Goal: Task Accomplishment & Management: Use online tool/utility

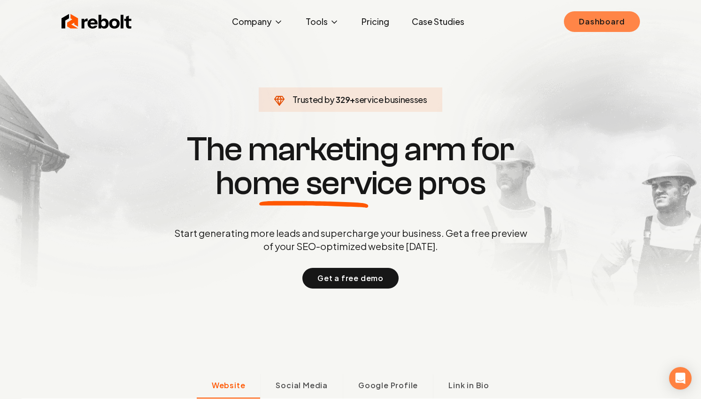
click at [597, 20] on link "Dashboard" at bounding box center [602, 21] width 76 height 21
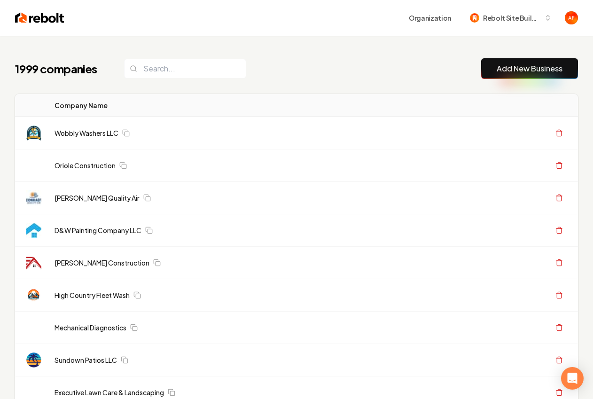
drag, startPoint x: 411, startPoint y: 74, endPoint x: 433, endPoint y: 71, distance: 22.2
click at [411, 74] on div "1999 companies Add New Business" at bounding box center [296, 68] width 563 height 21
click at [538, 73] on link "Add New Business" at bounding box center [530, 68] width 66 height 11
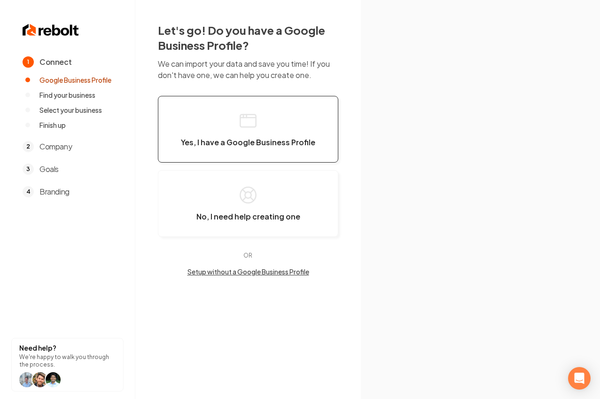
click at [224, 133] on button "Yes, I have a Google Business Profile" at bounding box center [248, 129] width 180 height 67
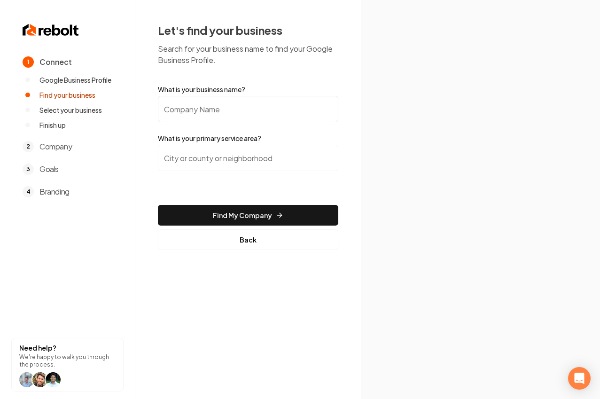
click at [194, 109] on input "What is your business name?" at bounding box center [248, 109] width 180 height 26
paste input "Pivotal Roofing, Inc."
type input "Pivotal Roofing, Inc."
drag, startPoint x: 269, startPoint y: 133, endPoint x: 288, endPoint y: 132, distance: 18.4
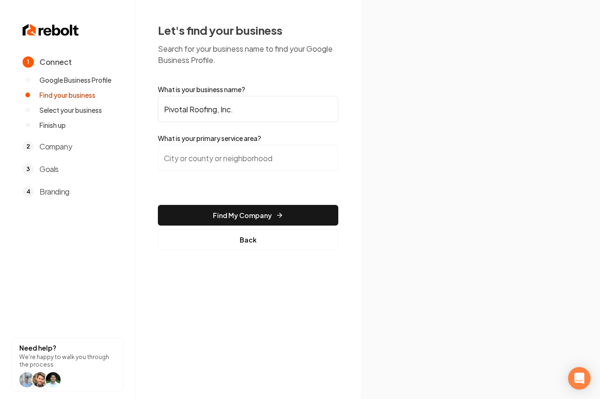
click at [270, 133] on label "What is your primary service area?" at bounding box center [248, 137] width 180 height 9
click at [203, 156] on input "search" at bounding box center [248, 158] width 180 height 26
type input "Vista, CA"
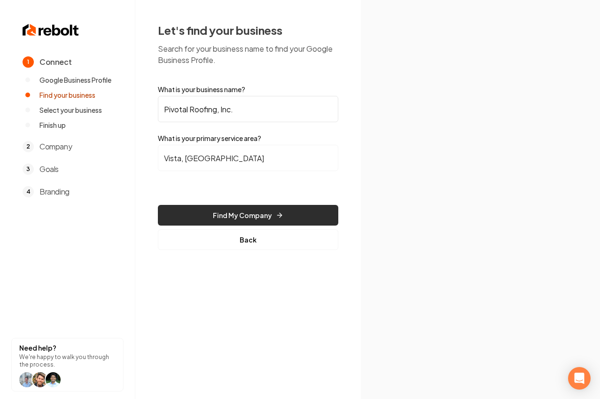
click at [243, 223] on button "Find My Company" at bounding box center [248, 215] width 180 height 21
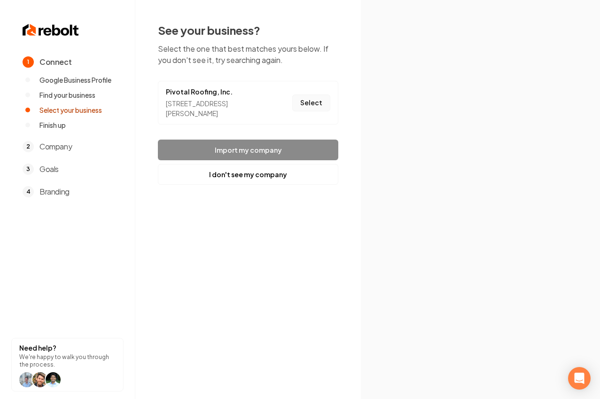
click at [307, 104] on button "Select" at bounding box center [311, 102] width 38 height 17
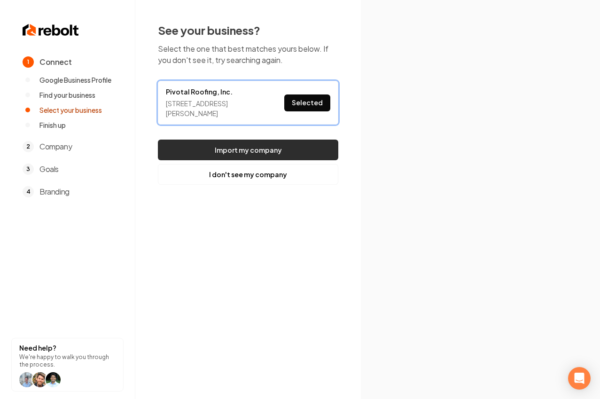
click at [261, 148] on button "Import my company" at bounding box center [248, 150] width 180 height 21
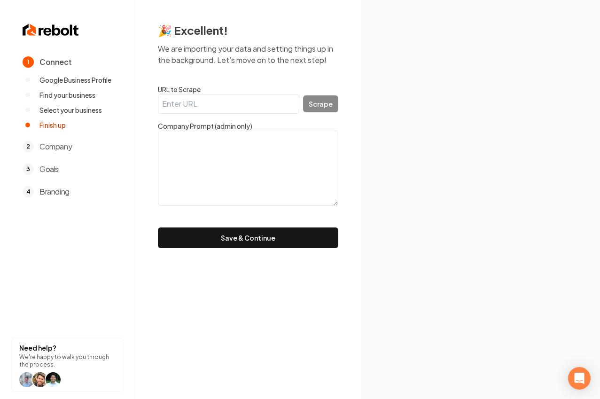
click at [190, 101] on input "URL to Scrape" at bounding box center [228, 104] width 141 height 20
paste input "https://pivotalroofing.com/"
type input "https://pivotalroofing.com/"
click at [342, 102] on div "🎉 Excellent! We are importing your data and setting things up in the background…" at bounding box center [248, 135] width 226 height 271
click at [325, 104] on button "Scrape" at bounding box center [320, 103] width 35 height 17
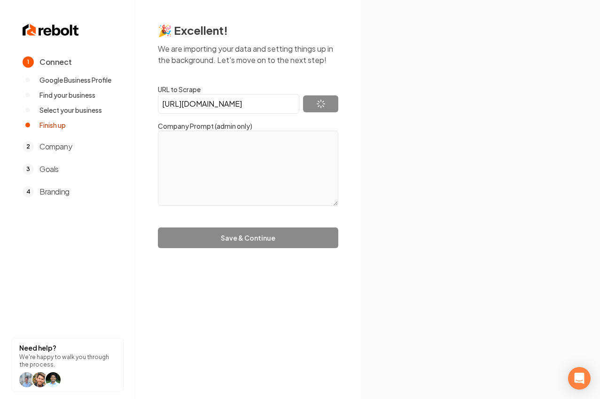
type textarea "Pivotal Roofing is a premier roofing company serving the San Diego, Orange, and…"
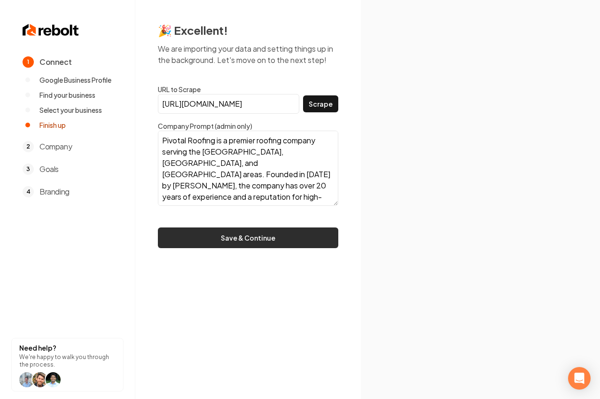
click at [270, 242] on button "Save & Continue" at bounding box center [248, 237] width 180 height 21
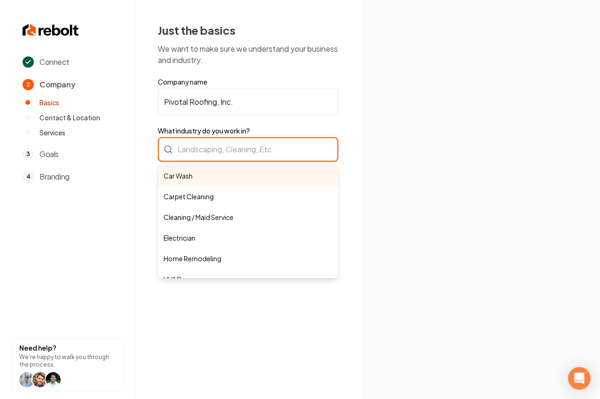
click at [225, 152] on div "Car Wash Carpet Cleaning Cleaning / Maid Service Electrician Home Remodeling HV…" at bounding box center [248, 149] width 180 height 24
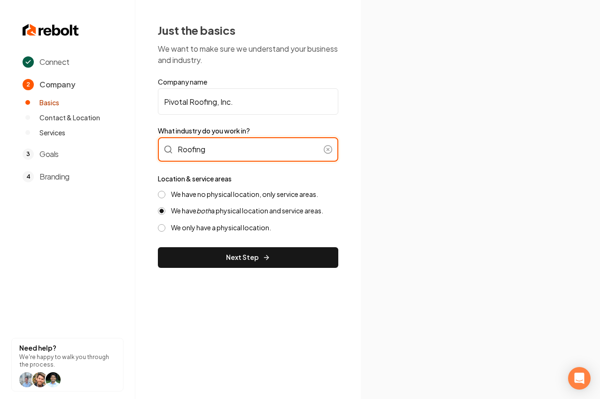
type input "Roofing"
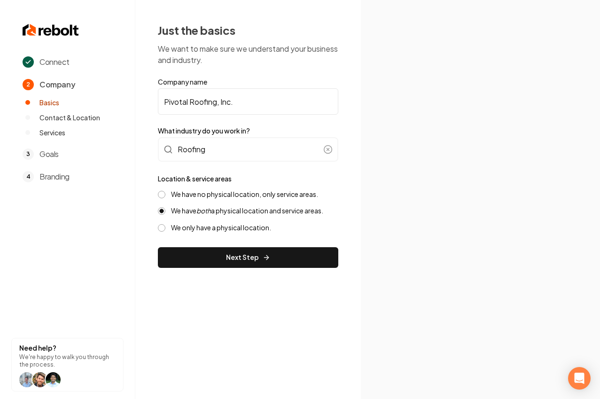
click at [238, 199] on div "We have no physical location, only service areas. We have both a physical locat…" at bounding box center [248, 211] width 180 height 42
click at [308, 191] on label "We have no physical location, only service areas." at bounding box center [244, 194] width 147 height 9
click at [165, 191] on button "We have no physical location, only service areas." at bounding box center [162, 195] width 8 height 8
click at [275, 268] on div "Just the basics We want to make sure we understand your business and industry. …" at bounding box center [248, 145] width 226 height 290
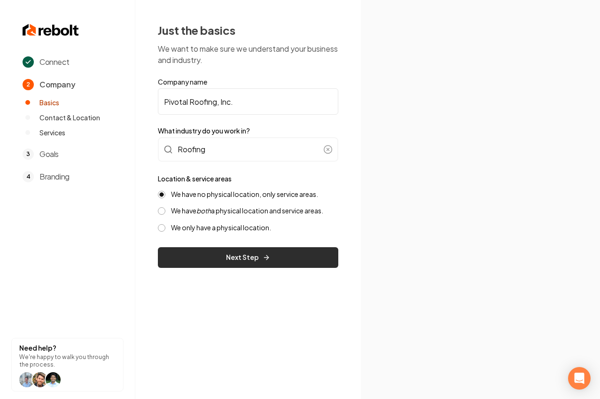
click at [277, 265] on button "Next Step" at bounding box center [248, 257] width 180 height 21
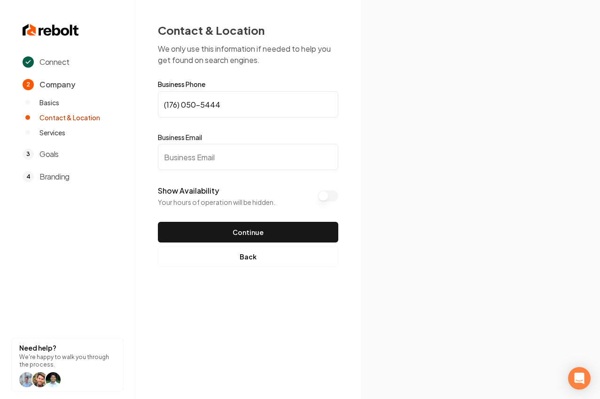
click at [276, 159] on input "Business Email" at bounding box center [248, 157] width 180 height 26
click at [190, 149] on input "Business Email" at bounding box center [248, 157] width 180 height 26
drag, startPoint x: 195, startPoint y: 157, endPoint x: 291, endPoint y: 136, distance: 99.0
click at [203, 152] on input "Business Email" at bounding box center [248, 157] width 180 height 26
click at [358, 141] on div "Connect 2 Company Basics Contact & Location Services 3 Goals 4 Branding Need he…" at bounding box center [300, 199] width 600 height 399
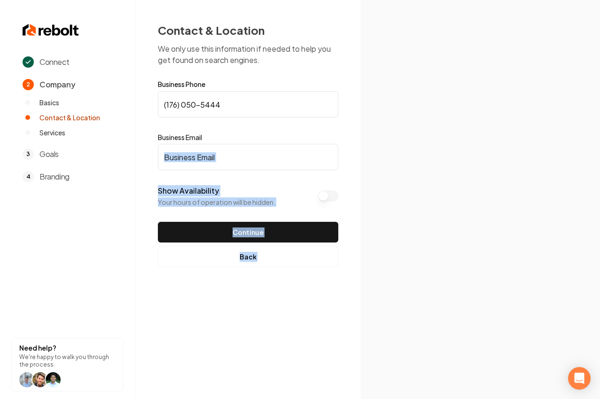
click at [242, 147] on input "Business Email" at bounding box center [248, 157] width 180 height 26
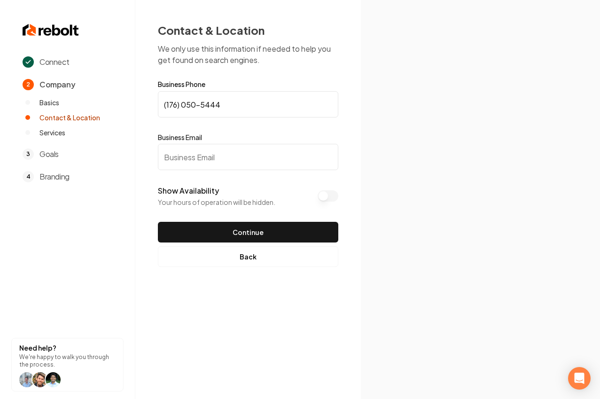
click at [178, 104] on input "(176) 050-5444" at bounding box center [248, 104] width 180 height 26
paste input "760) 521-3411"
type input "(760) 521-3411"
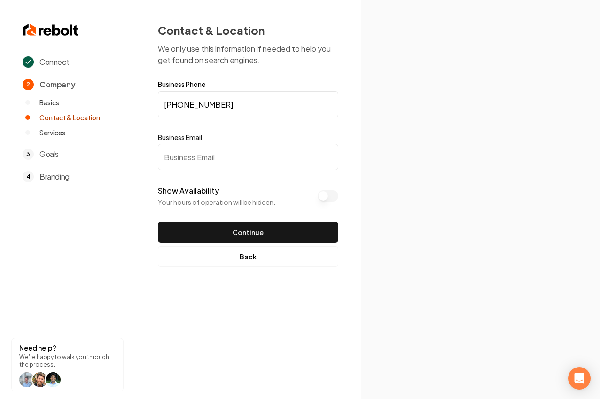
click at [199, 157] on input "Business Email" at bounding box center [248, 157] width 180 height 26
paste input "Pierr@pivotalroofing.com"
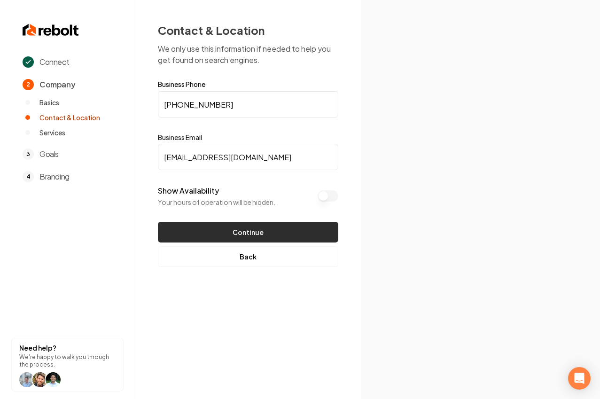
type input "Pierr@pivotalroofing.com"
click at [218, 231] on button "Continue" at bounding box center [248, 232] width 180 height 21
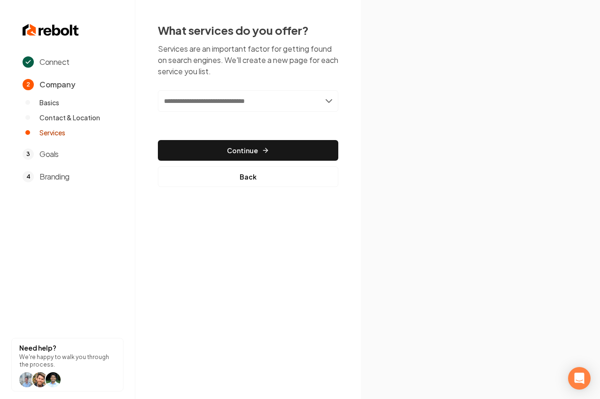
click at [283, 92] on input "text" at bounding box center [248, 101] width 180 height 22
click at [311, 100] on input "text" at bounding box center [248, 101] width 180 height 22
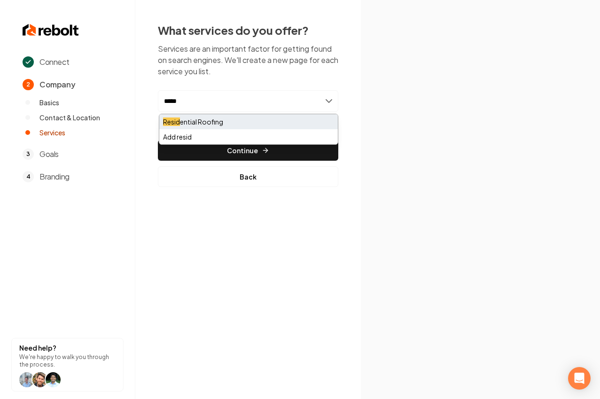
type input "*****"
click at [201, 121] on div "Resid ential Roofing" at bounding box center [248, 121] width 179 height 15
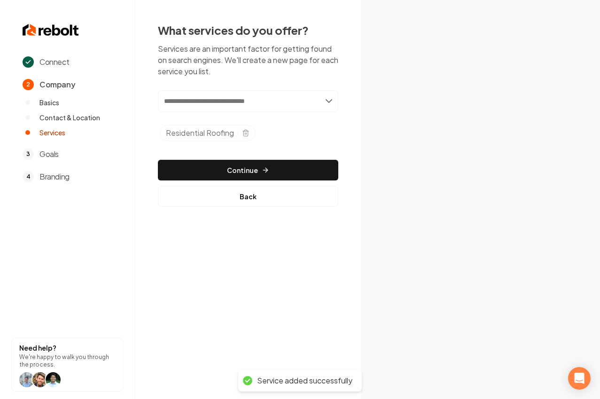
click at [230, 97] on input "text" at bounding box center [248, 101] width 180 height 22
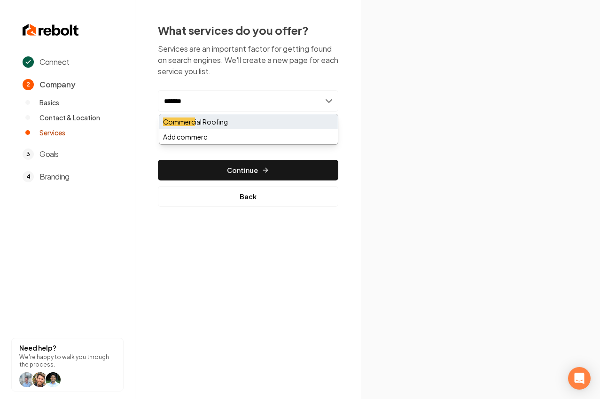
type input "*******"
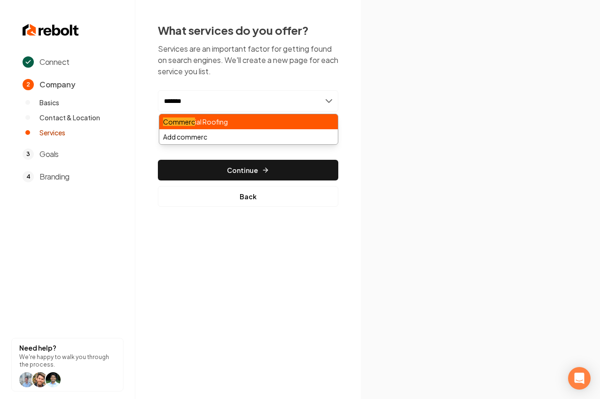
click at [227, 120] on div "Commerc ial Roofing" at bounding box center [248, 121] width 179 height 15
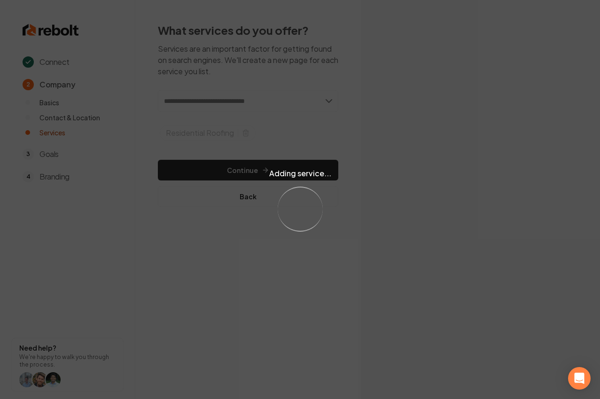
click at [235, 101] on div "Adding service... Loading..." at bounding box center [300, 199] width 600 height 399
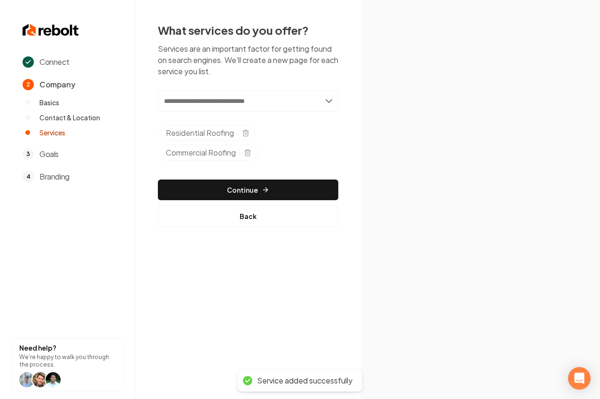
click at [235, 101] on input "text" at bounding box center [248, 101] width 180 height 22
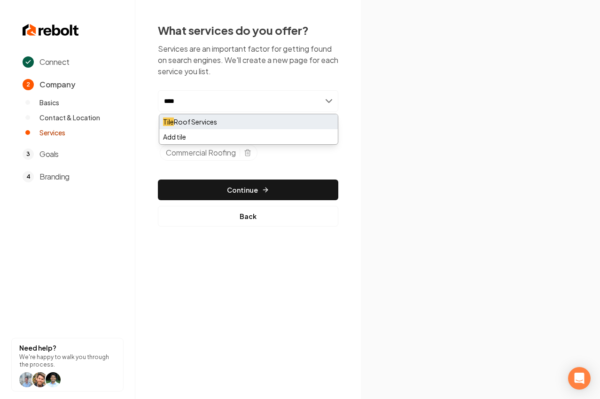
type input "****"
click at [236, 122] on div "Tile Roof Services" at bounding box center [248, 121] width 179 height 15
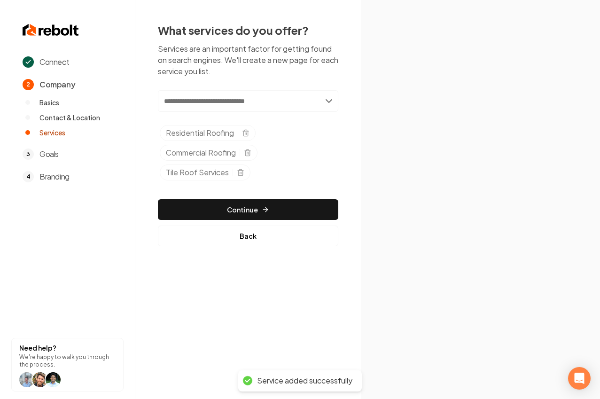
click at [267, 108] on input "text" at bounding box center [248, 101] width 180 height 22
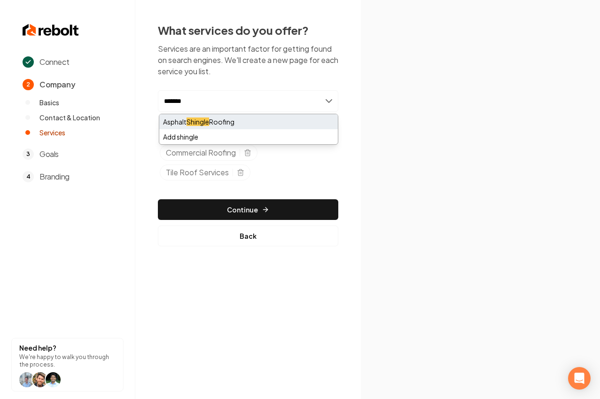
type input "*******"
click at [209, 121] on mark "Shingle" at bounding box center [198, 121] width 23 height 8
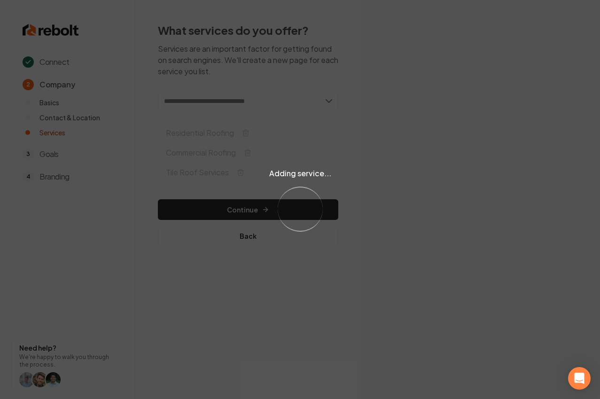
click at [291, 205] on div "Loading..." at bounding box center [300, 209] width 54 height 54
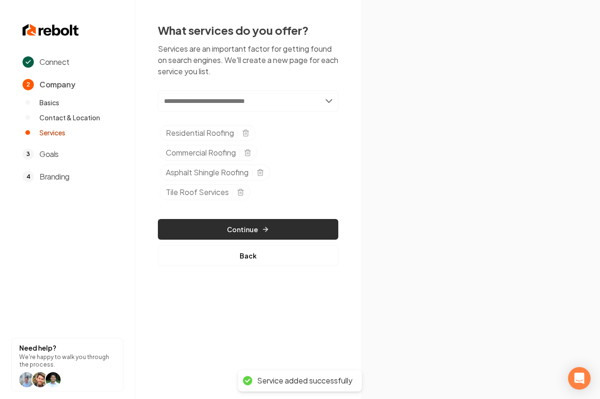
click at [267, 235] on button "Continue" at bounding box center [248, 229] width 180 height 21
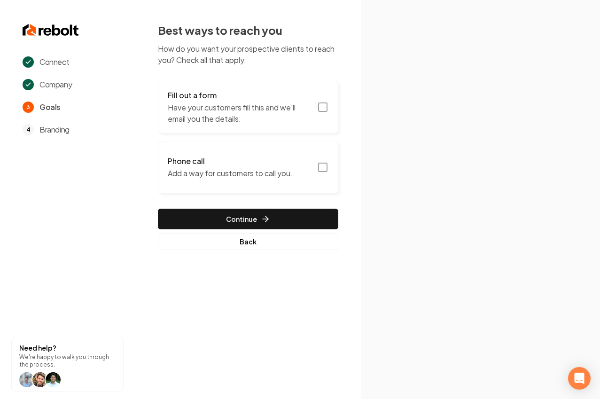
click at [291, 111] on p "Have your customers fill this and we'll email you the details." at bounding box center [240, 113] width 144 height 23
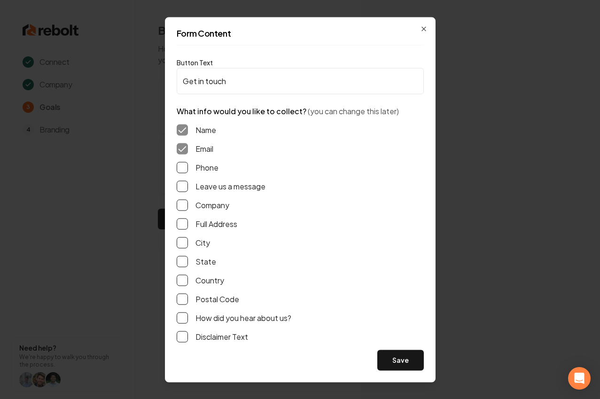
click at [195, 163] on div "Phone" at bounding box center [300, 167] width 247 height 11
click at [180, 168] on button "Phone" at bounding box center [182, 167] width 11 height 11
click at [181, 182] on button "Leave us a message" at bounding box center [182, 185] width 11 height 11
click at [182, 323] on button "How did you hear about us?" at bounding box center [182, 317] width 11 height 11
click at [187, 226] on button "Full Address" at bounding box center [182, 223] width 11 height 11
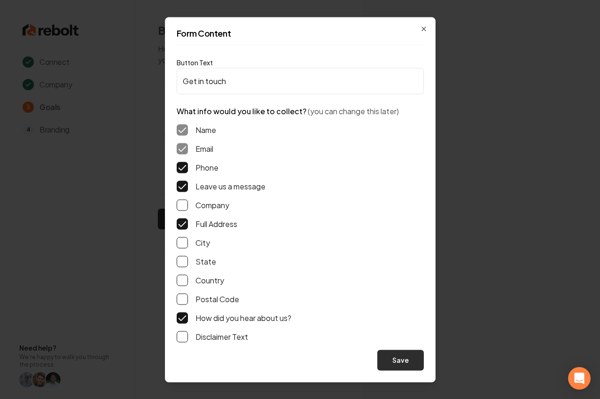
click at [384, 354] on button "Save" at bounding box center [400, 360] width 47 height 21
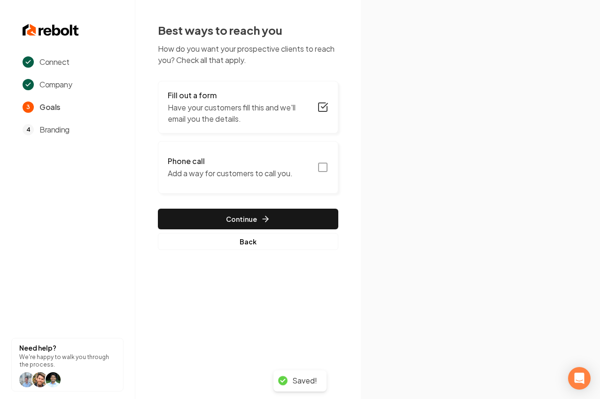
click at [175, 170] on p "Add a way for customers to call you." at bounding box center [230, 173] width 125 height 11
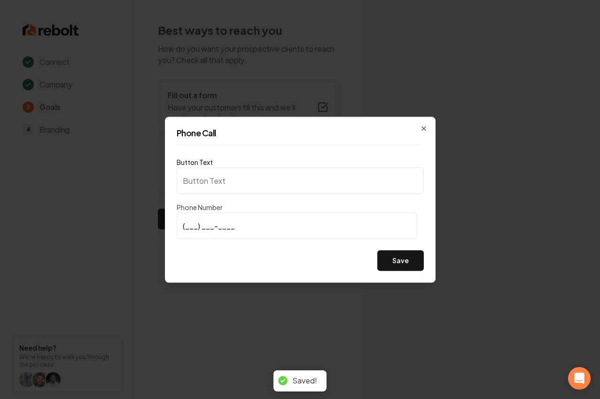
type input "Call us"
type input "(760) 521-3411"
click at [407, 266] on button "Save" at bounding box center [400, 260] width 47 height 21
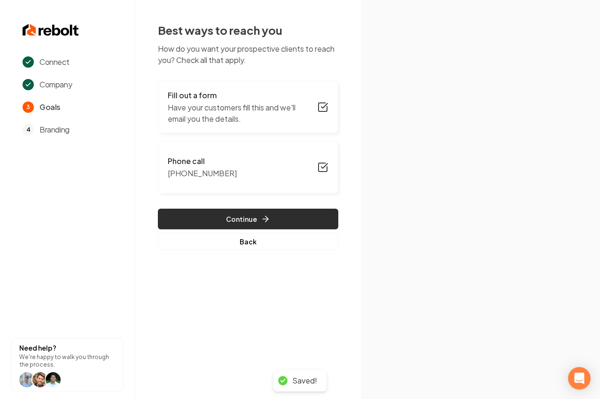
click at [210, 213] on button "Continue" at bounding box center [248, 219] width 180 height 21
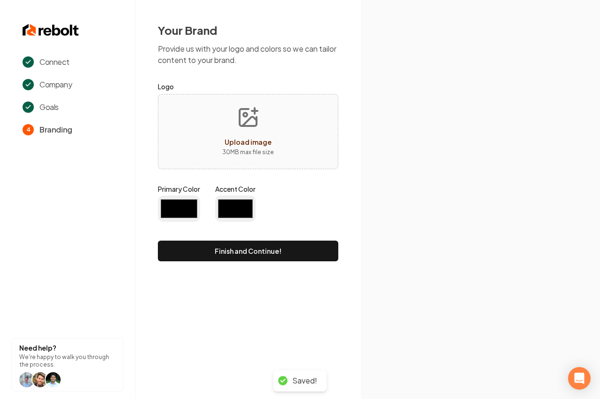
type input "#194d33"
type input "#70be00"
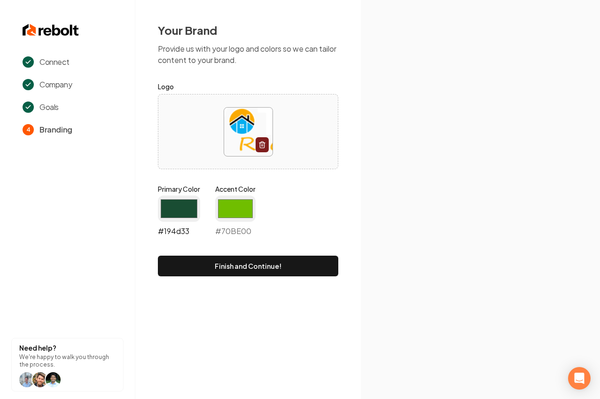
click at [172, 205] on input "#194d33" at bounding box center [179, 208] width 42 height 26
type input "#27b0f5"
drag, startPoint x: 235, startPoint y: 202, endPoint x: 232, endPoint y: 209, distance: 7.8
click at [235, 202] on input "#70be00" at bounding box center [235, 208] width 40 height 26
type input "#f9af03"
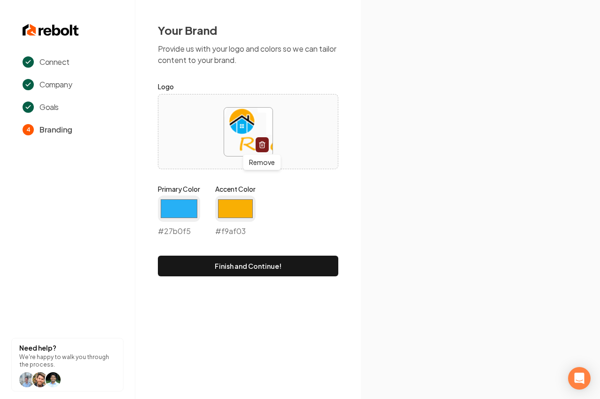
click at [307, 198] on div "Primary Color #27b0f5 #27b0f5 Accent Color #f9af03 #f9af03" at bounding box center [248, 212] width 180 height 56
click at [302, 257] on button "Finish and Continue!" at bounding box center [248, 266] width 180 height 21
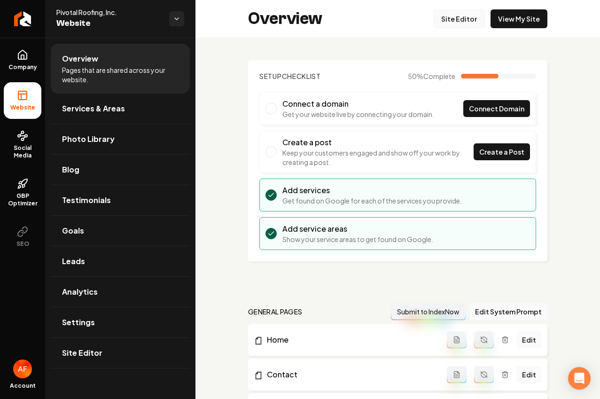
click at [458, 17] on link "Site Editor" at bounding box center [459, 18] width 52 height 19
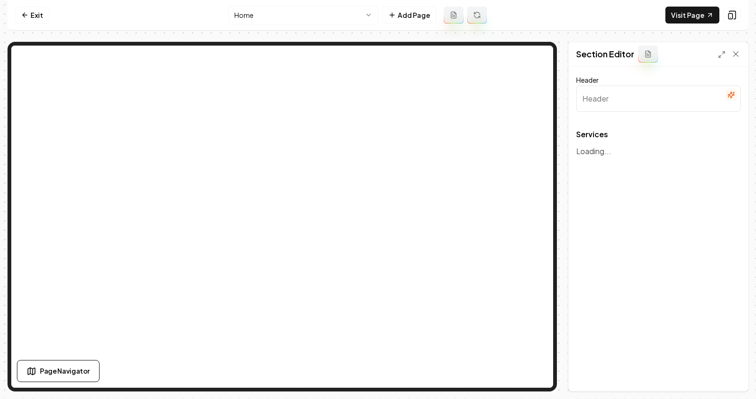
type input "Our Expert Roofing Services"
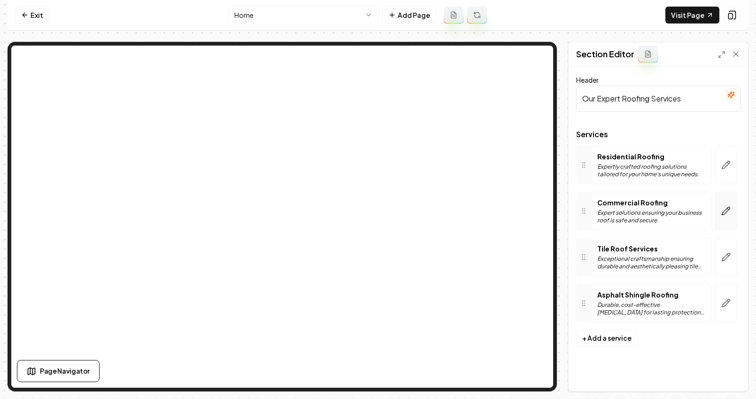
click at [701, 208] on button "button" at bounding box center [727, 211] width 22 height 39
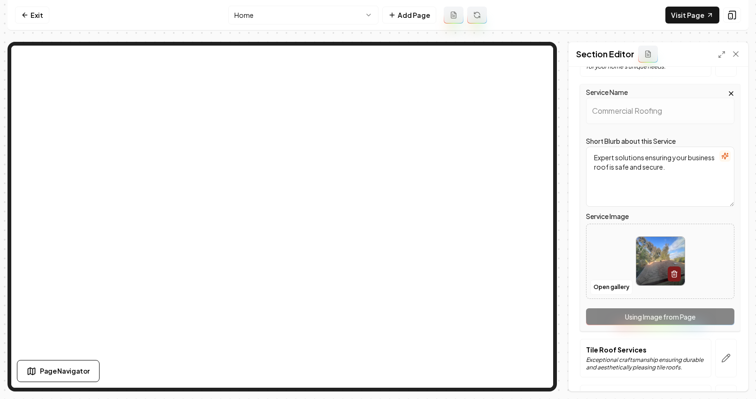
scroll to position [123, 0]
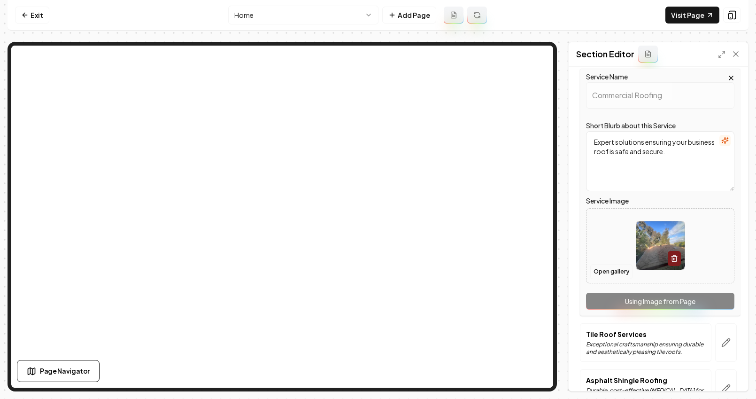
click at [616, 270] on button "Open gallery" at bounding box center [612, 271] width 42 height 15
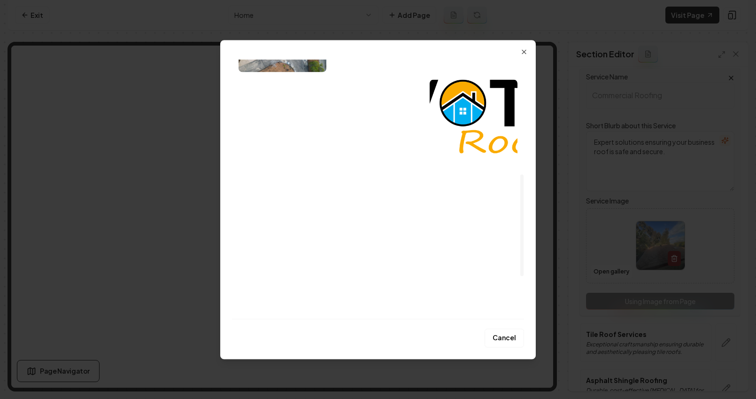
scroll to position [275, 0]
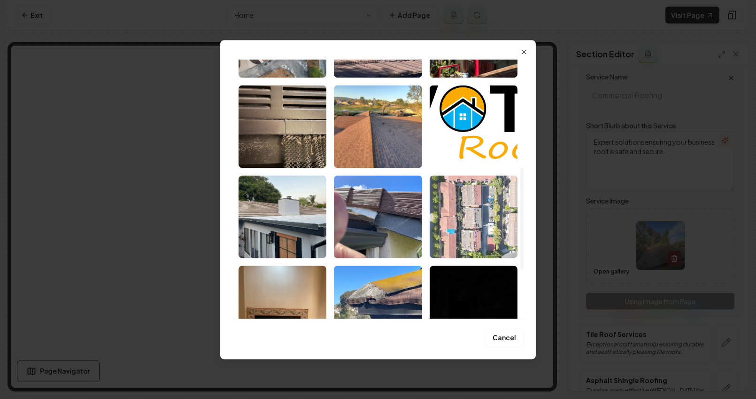
click at [469, 217] on img "Select image image_689e788f5c7cd75eb889a1ae.jpeg" at bounding box center [474, 216] width 88 height 83
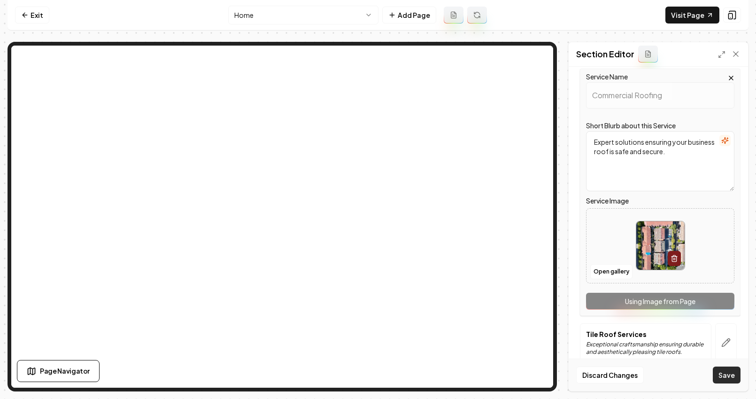
click at [701, 377] on button "Save" at bounding box center [727, 374] width 28 height 17
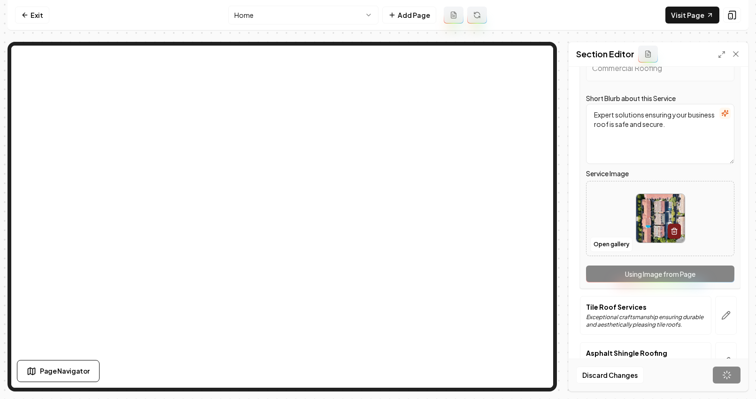
scroll to position [174, 0]
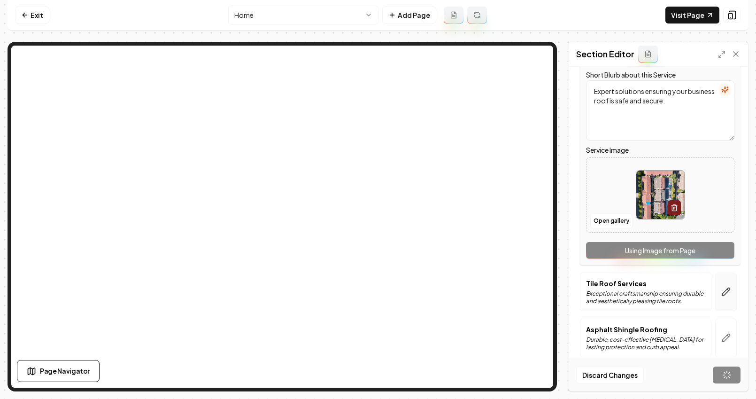
click at [701, 296] on icon "button" at bounding box center [726, 291] width 9 height 9
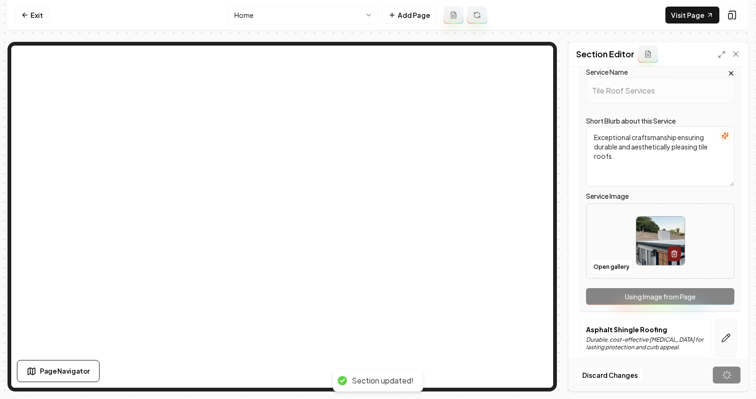
click at [701, 331] on button "button" at bounding box center [727, 338] width 22 height 39
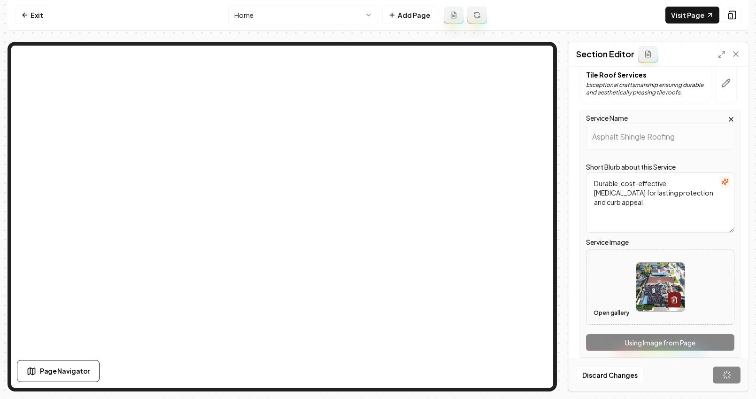
click at [612, 313] on button "Open gallery" at bounding box center [612, 312] width 42 height 15
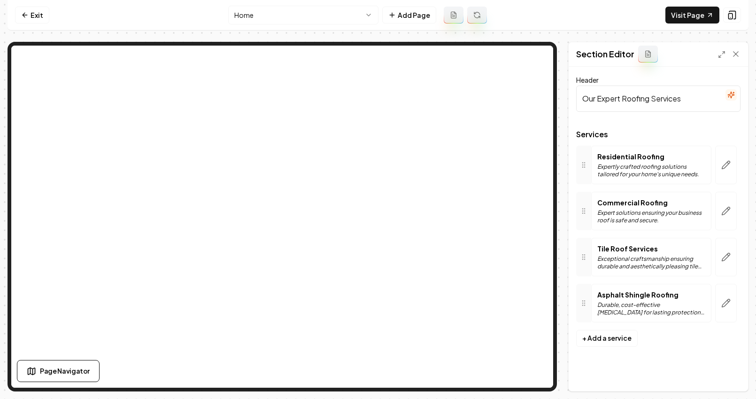
scroll to position [0, 0]
click at [701, 297] on button "button" at bounding box center [727, 303] width 22 height 39
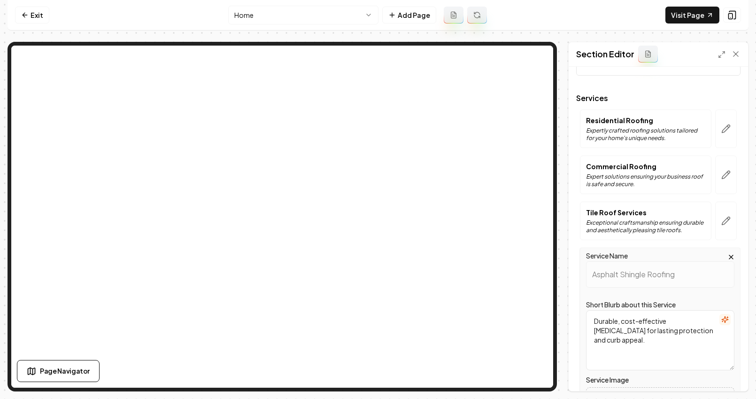
scroll to position [183, 0]
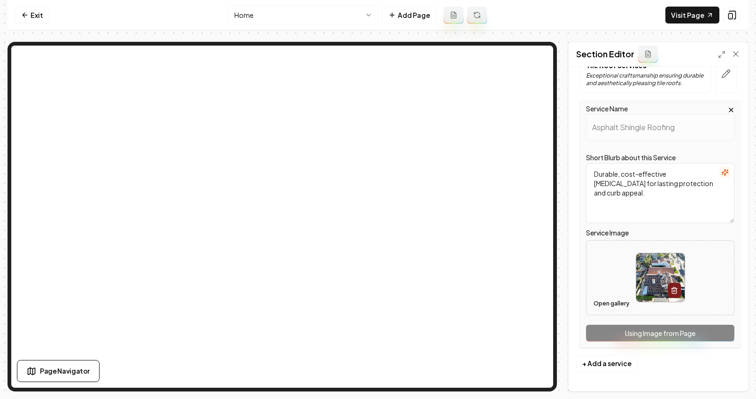
click at [616, 303] on button "Open gallery" at bounding box center [612, 303] width 42 height 15
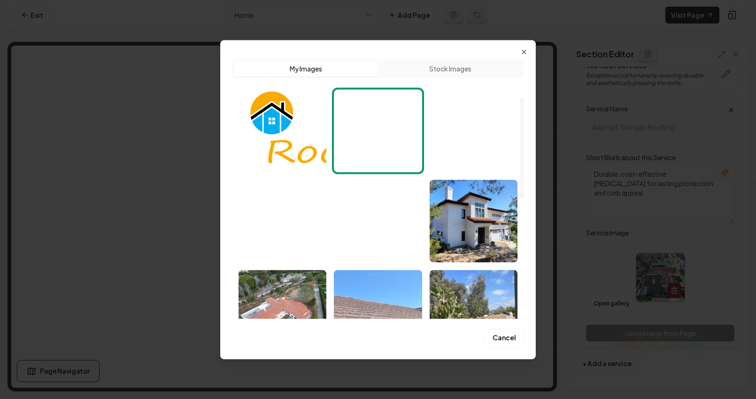
scroll to position [102, 0]
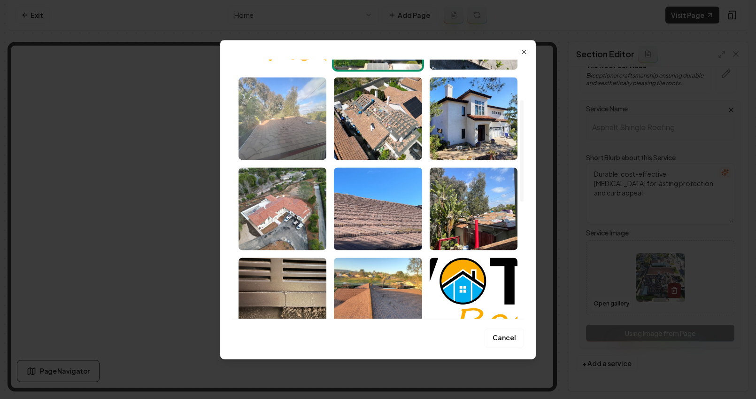
click at [303, 119] on img "Select image image_689e788f5c7cd75eb889aa6e.jpeg" at bounding box center [283, 118] width 88 height 83
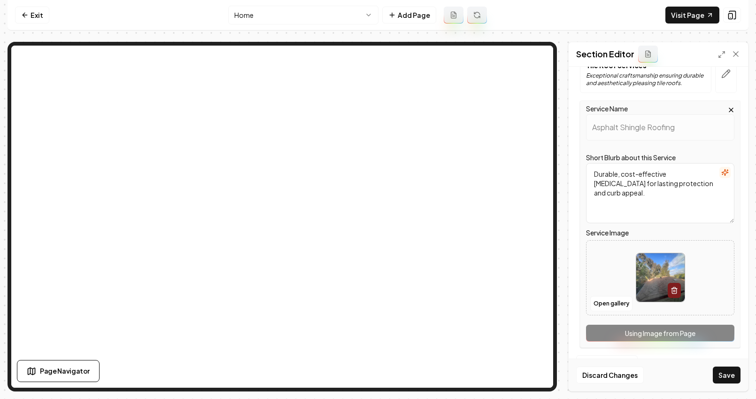
click at [701, 382] on button "Save" at bounding box center [727, 374] width 28 height 17
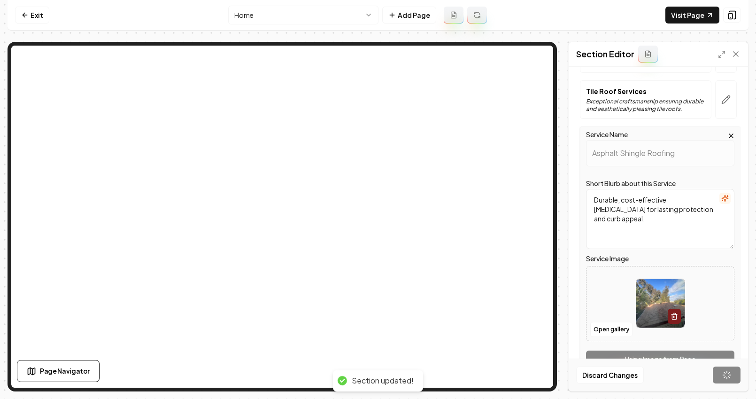
scroll to position [0, 0]
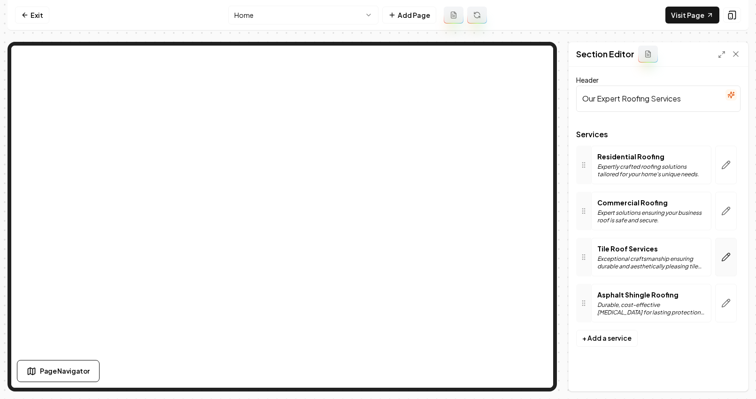
click at [701, 259] on icon "button" at bounding box center [726, 256] width 9 height 9
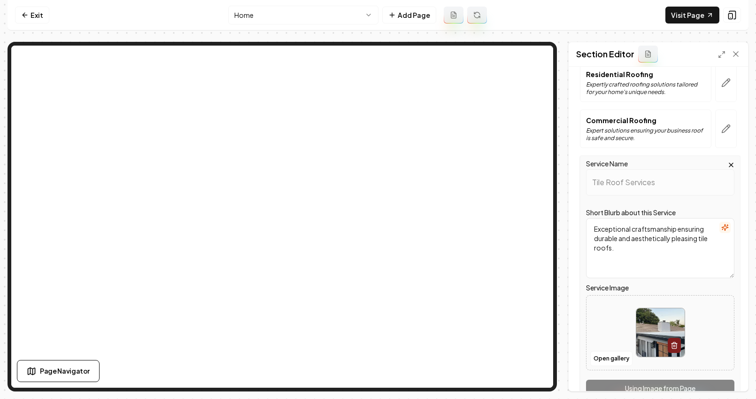
scroll to position [96, 0]
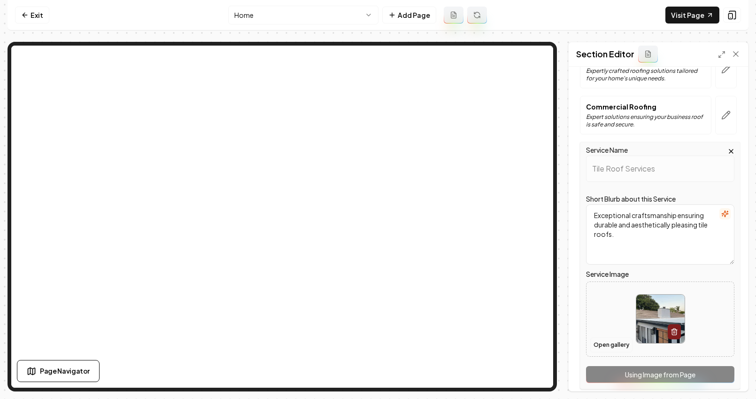
click at [604, 348] on button "Open gallery" at bounding box center [612, 344] width 42 height 15
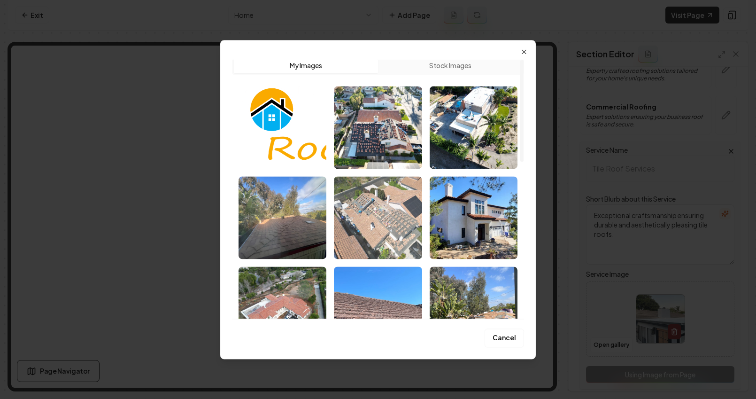
scroll to position [0, 0]
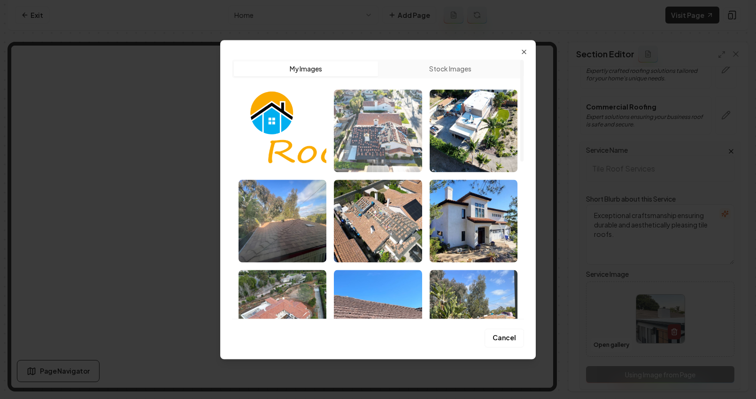
click at [395, 160] on img "Select image image_689e78905c7cd75eb889b14f.jpeg" at bounding box center [378, 130] width 88 height 83
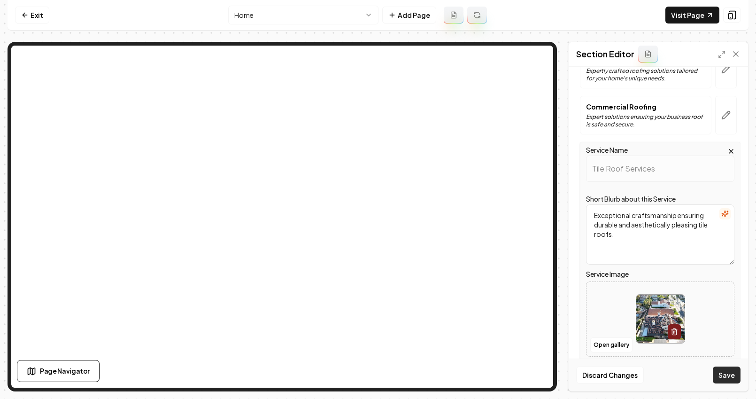
click at [701, 376] on button "Save" at bounding box center [727, 374] width 28 height 17
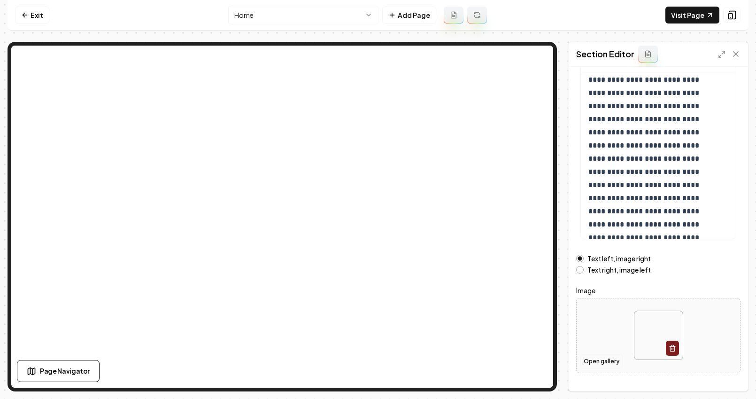
scroll to position [109, 0]
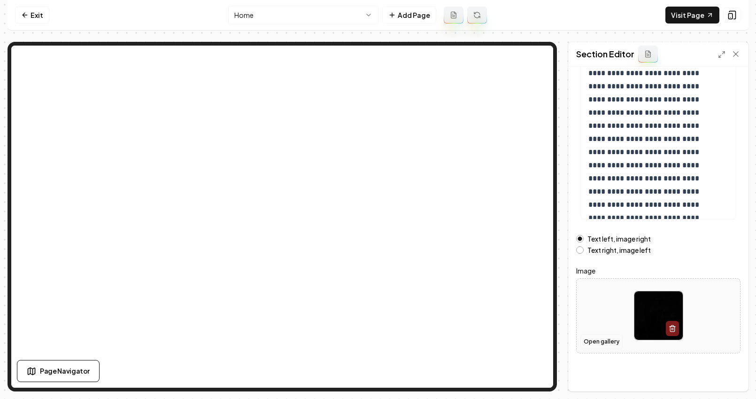
click at [601, 341] on button "Open gallery" at bounding box center [602, 341] width 42 height 15
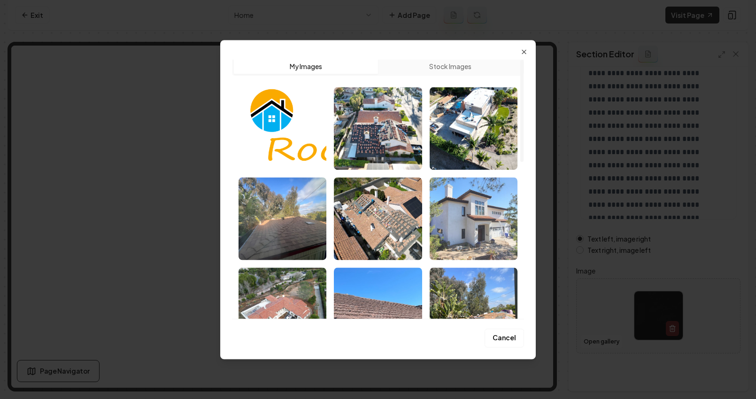
scroll to position [0, 0]
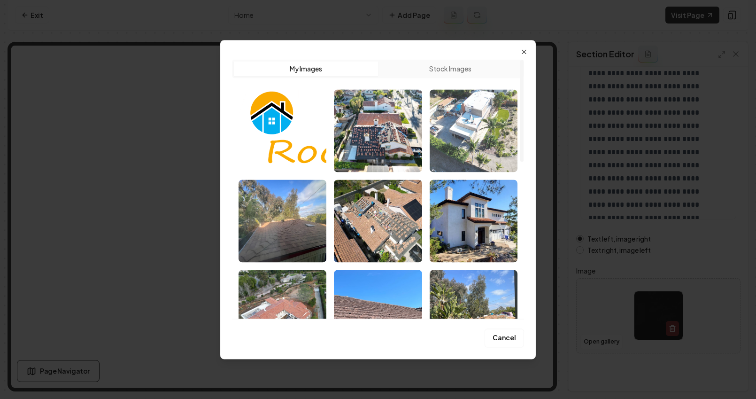
click at [470, 111] on img "Select image image_689e788f5c7cd75eb889ac6a.jpeg" at bounding box center [474, 130] width 88 height 83
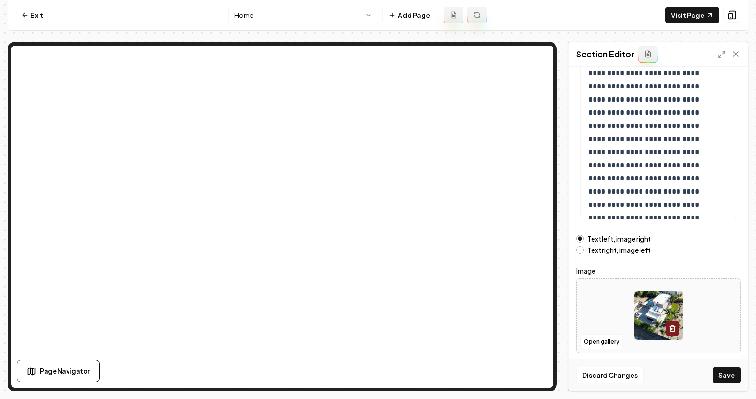
click at [701, 371] on button "Save" at bounding box center [727, 374] width 28 height 17
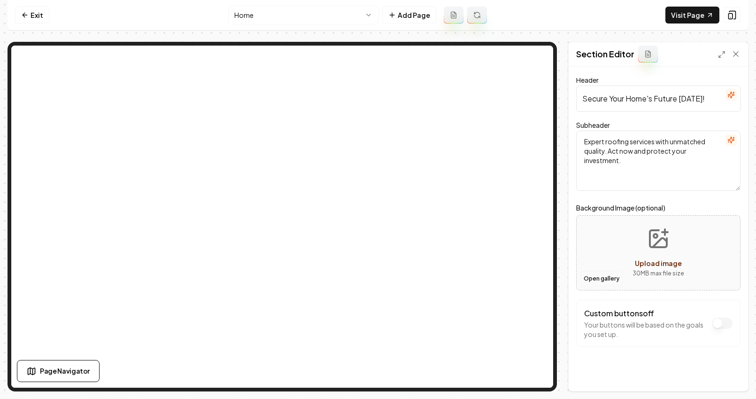
click at [589, 278] on button "Open gallery" at bounding box center [602, 278] width 42 height 15
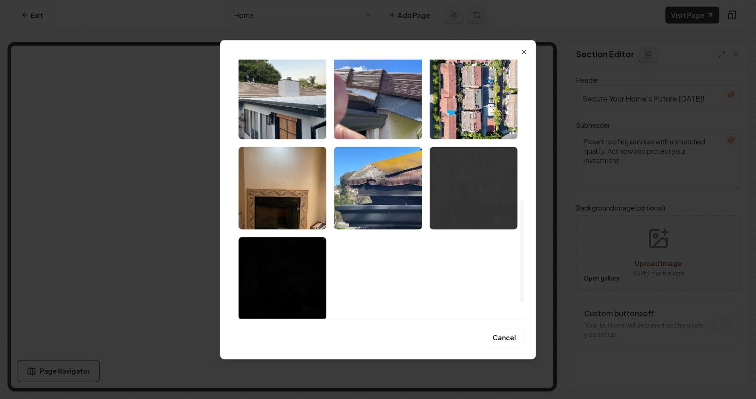
scroll to position [398, 0]
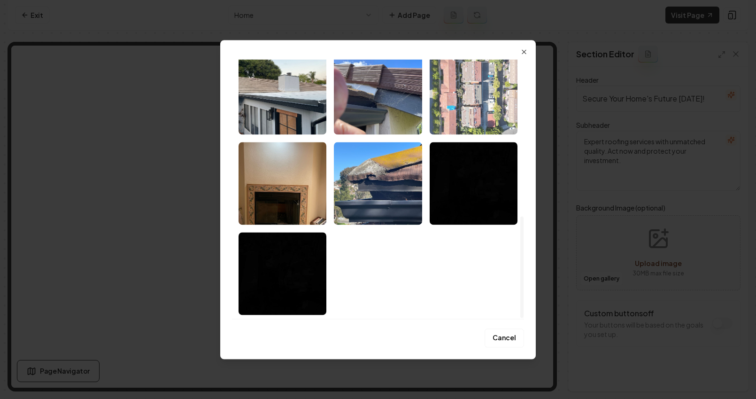
click at [482, 108] on img "Select image image_689e788f5c7cd75eb889a1ae.jpeg" at bounding box center [474, 93] width 88 height 83
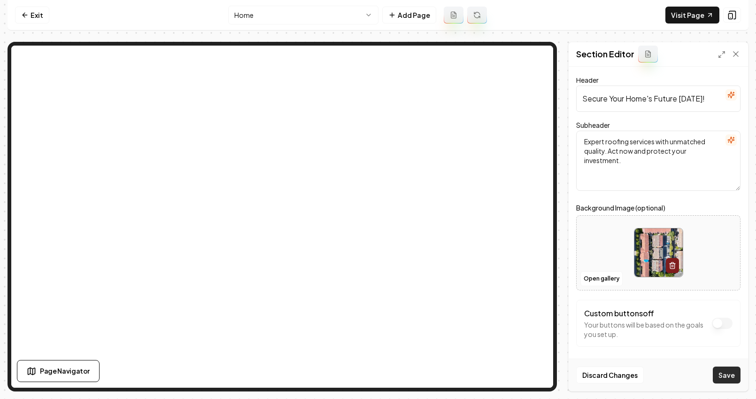
click at [701, 377] on button "Save" at bounding box center [727, 374] width 28 height 17
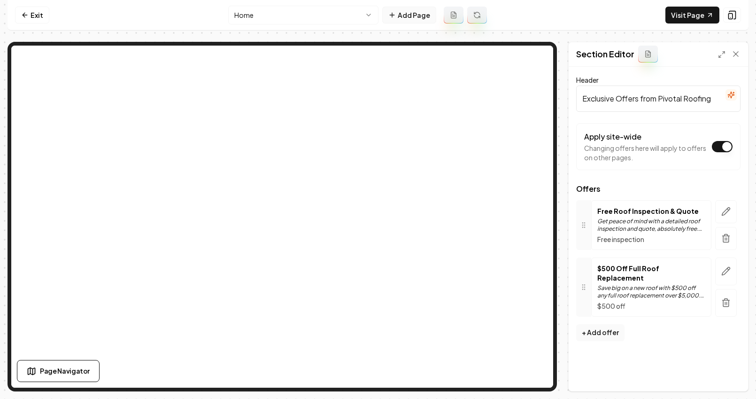
click at [420, 10] on button "Add Page" at bounding box center [409, 15] width 54 height 17
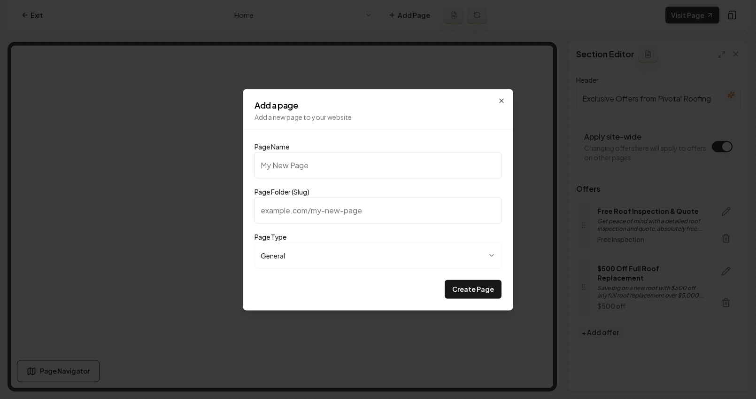
type input "P"
type input "p"
type input "Pr"
type input "pr"
type input "Pri"
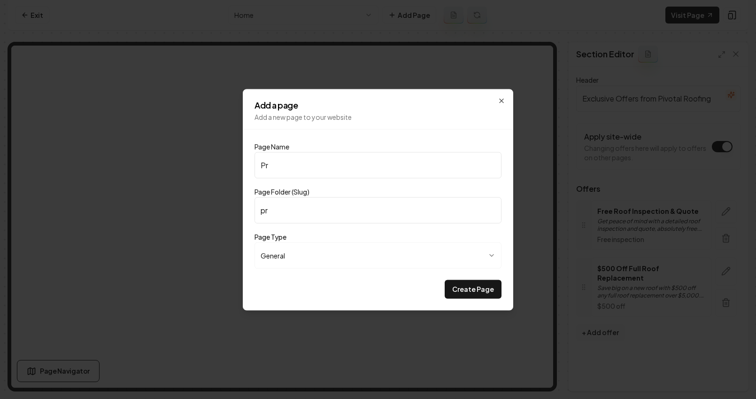
type input "pri"
type input "Priv"
type input "priv"
type input "Pri"
type input "pri"
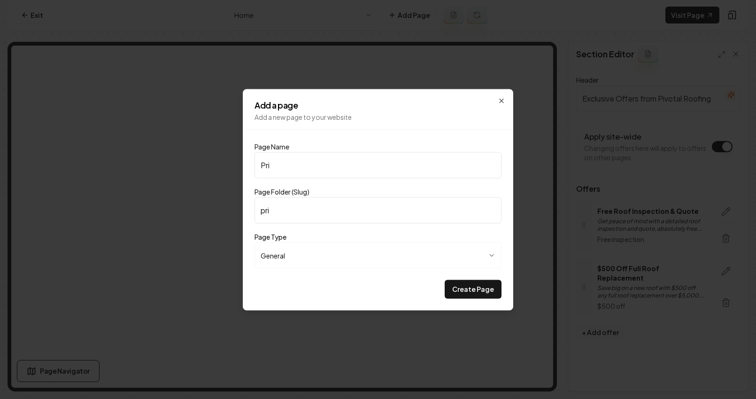
type input "Pric"
type input "pric"
type input "Prici"
type input "prici"
type input "Pricin"
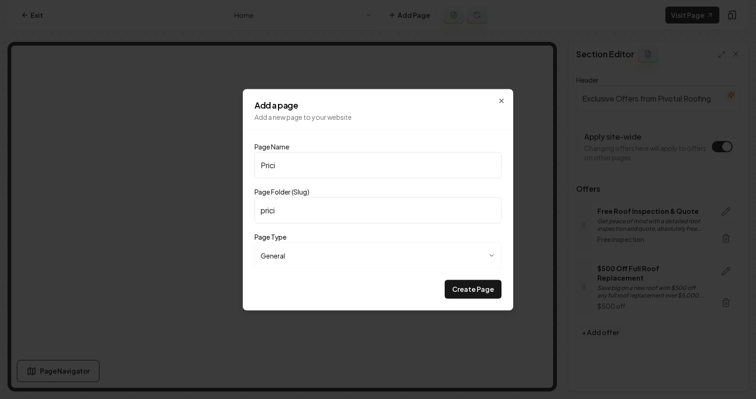
type input "pricin"
type input "Pricing"
type input "pricing"
type input "Pricing"
click at [460, 289] on button "Create Page" at bounding box center [473, 289] width 57 height 19
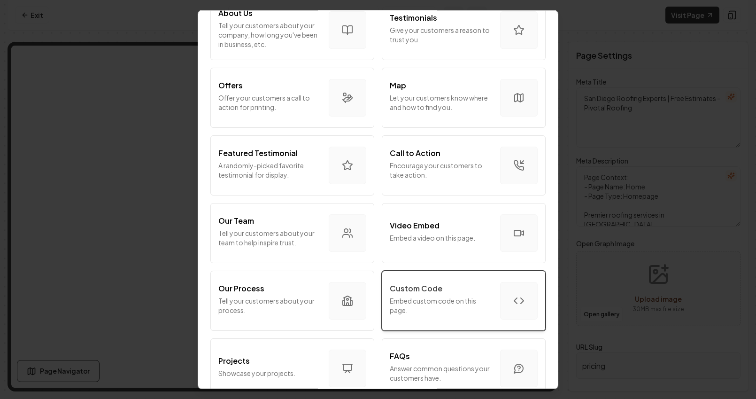
scroll to position [169, 0]
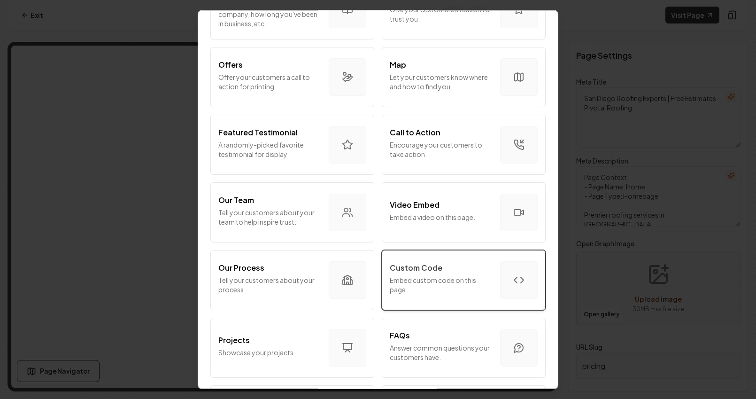
click at [478, 265] on div "Custom Code" at bounding box center [441, 267] width 103 height 11
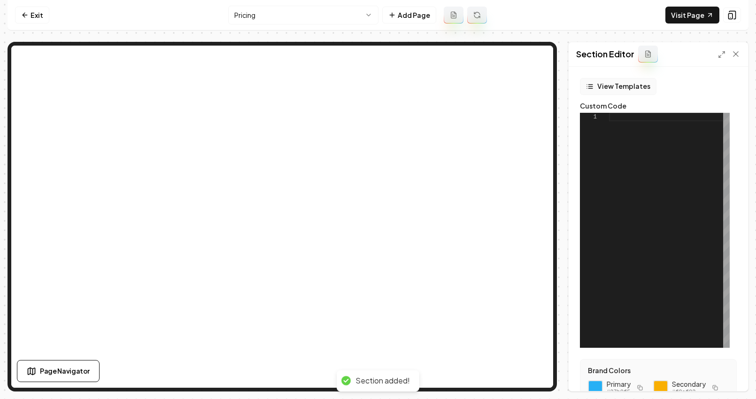
click at [608, 83] on button "View Templates" at bounding box center [618, 86] width 77 height 17
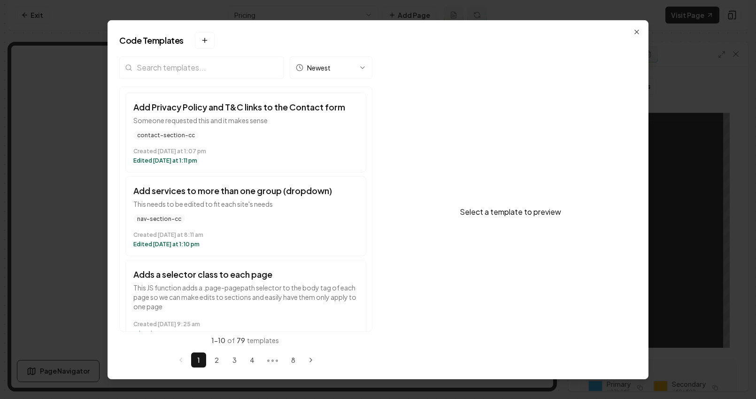
click at [240, 72] on input "search" at bounding box center [201, 67] width 165 height 23
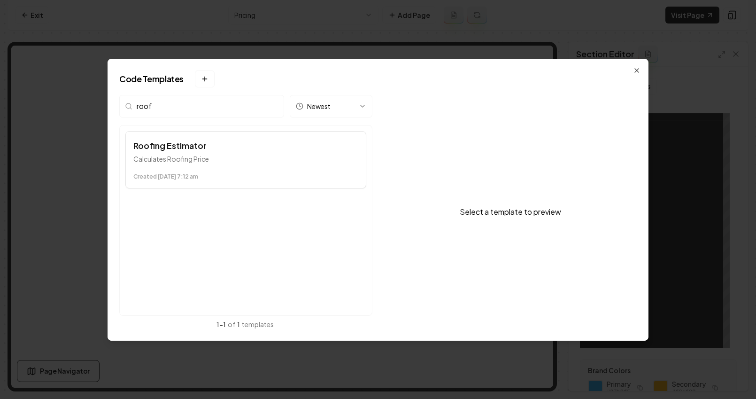
type input "roof"
click at [233, 148] on h3 "Roofing Estimator" at bounding box center [245, 145] width 225 height 13
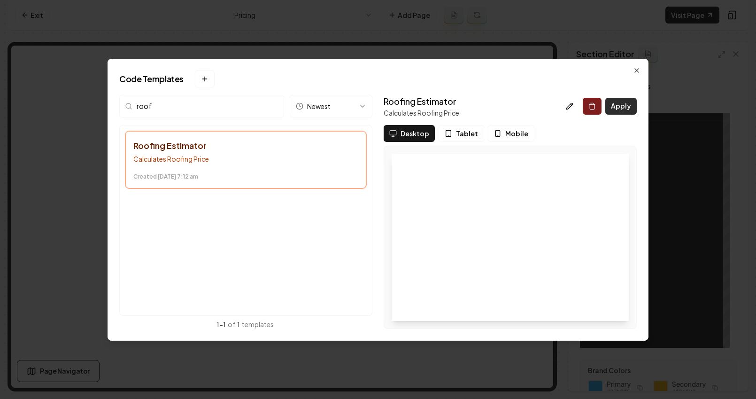
click at [613, 102] on button "Apply" at bounding box center [621, 106] width 31 height 17
type textarea "*********"
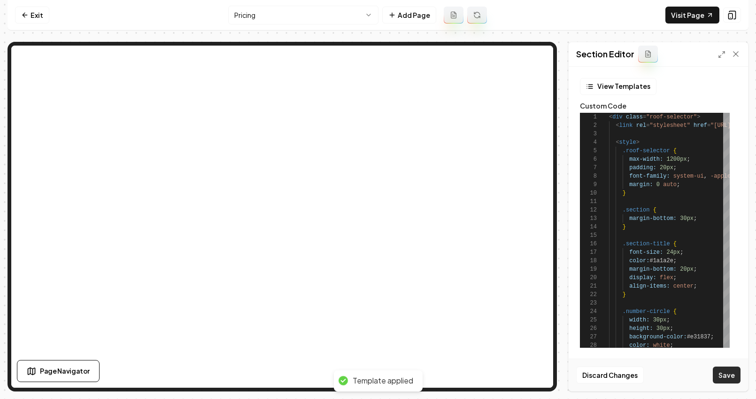
click at [701, 379] on button "Save" at bounding box center [727, 374] width 28 height 17
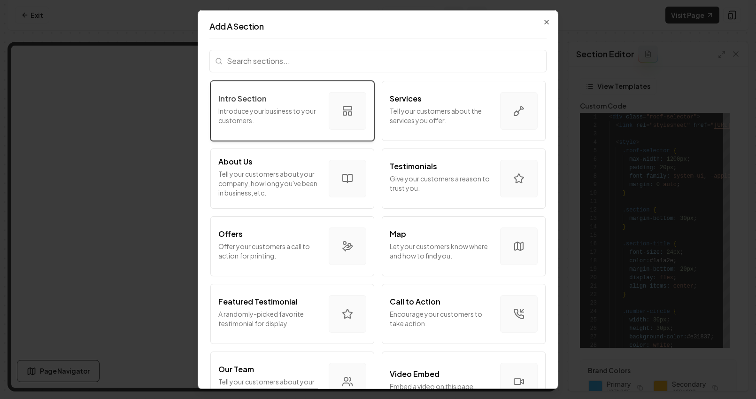
click at [262, 120] on p "Introduce your business to your customers." at bounding box center [269, 115] width 103 height 19
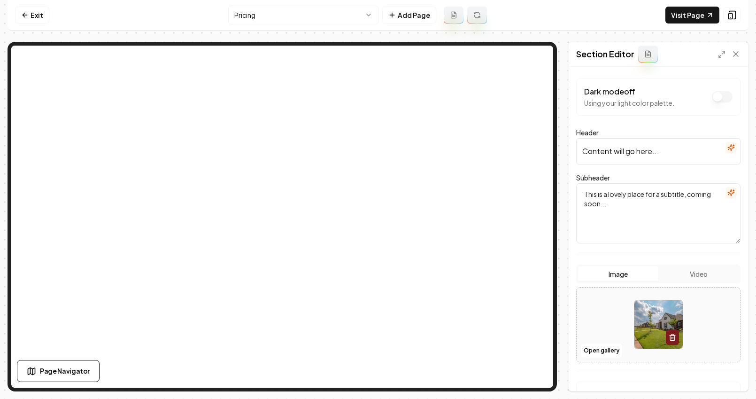
click at [701, 147] on icon "button" at bounding box center [732, 148] width 8 height 8
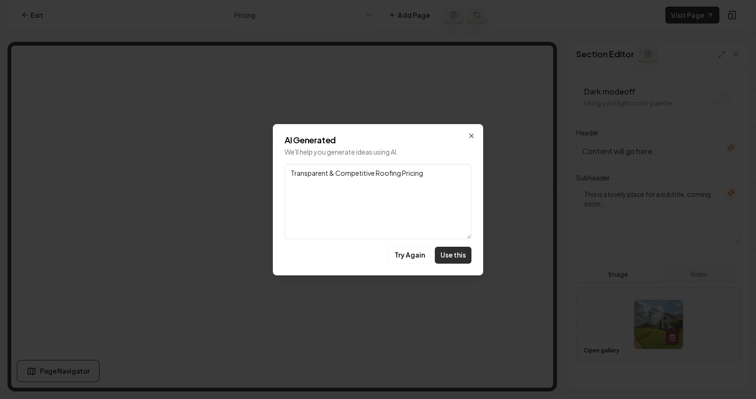
click at [453, 250] on button "Use this" at bounding box center [453, 255] width 37 height 17
type input "Transparent & Competitive Roofing Pricing"
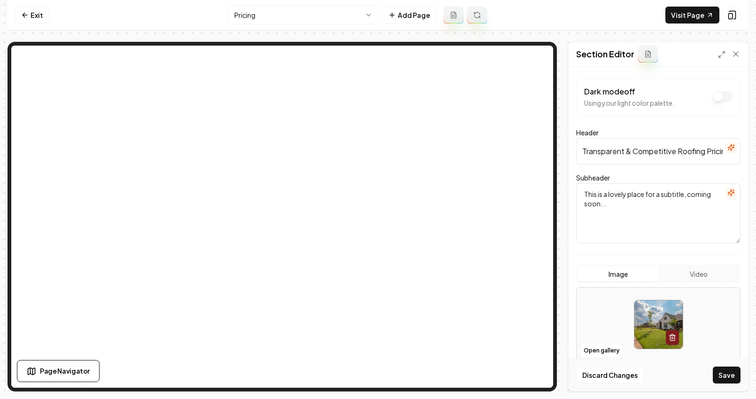
click at [701, 193] on button "button" at bounding box center [731, 192] width 11 height 11
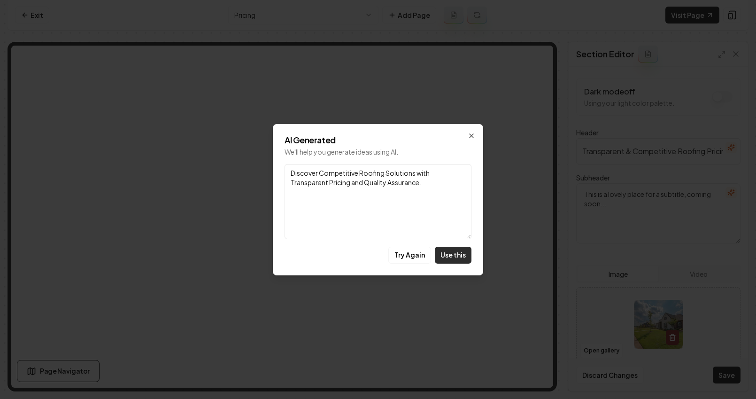
click at [455, 255] on button "Use this" at bounding box center [453, 255] width 37 height 17
type textarea "Discover Competitive Roofing Solutions with Transparent Pricing and Quality Ass…"
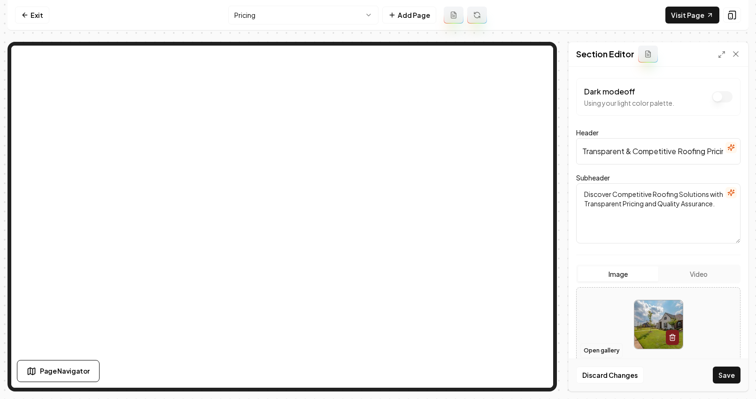
click at [606, 348] on button "Open gallery" at bounding box center [602, 350] width 42 height 15
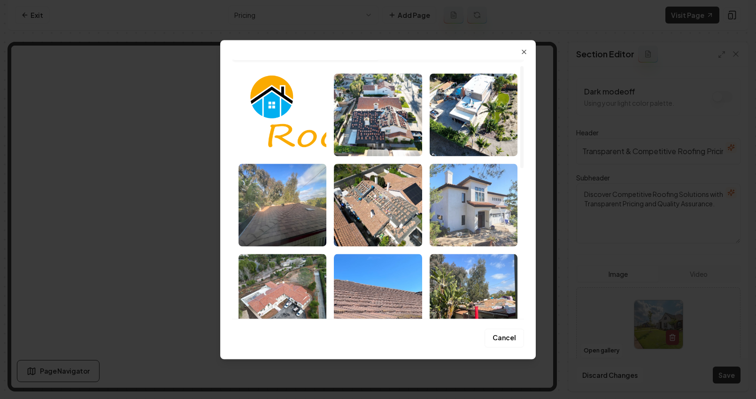
scroll to position [19, 0]
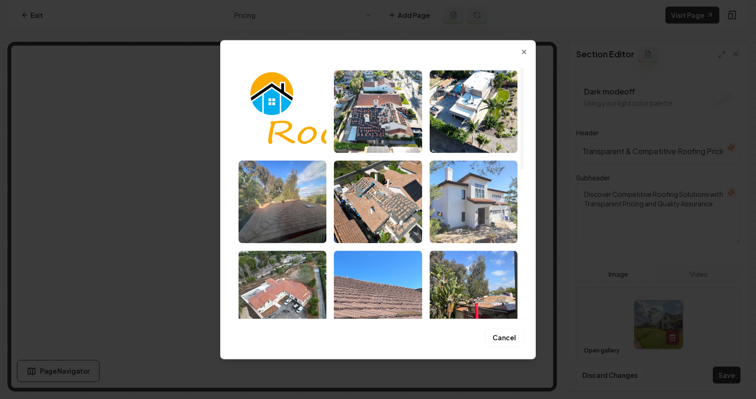
click at [468, 178] on img "Select image image_689e788f5c7cd75eb889a61f.jpeg" at bounding box center [474, 201] width 88 height 83
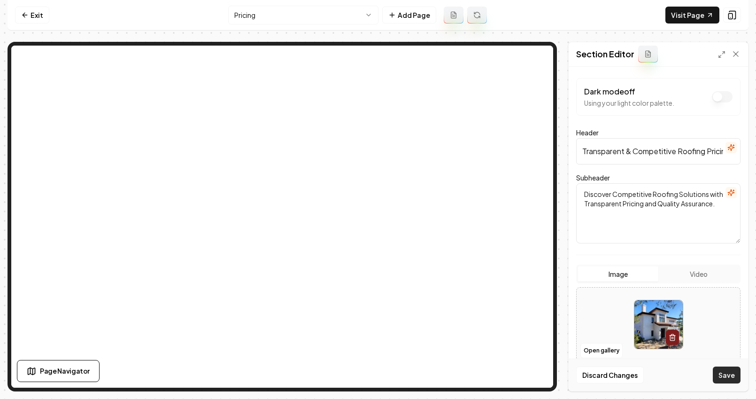
click at [701, 374] on button "Save" at bounding box center [727, 374] width 28 height 17
click at [40, 14] on link "Exit" at bounding box center [32, 15] width 34 height 17
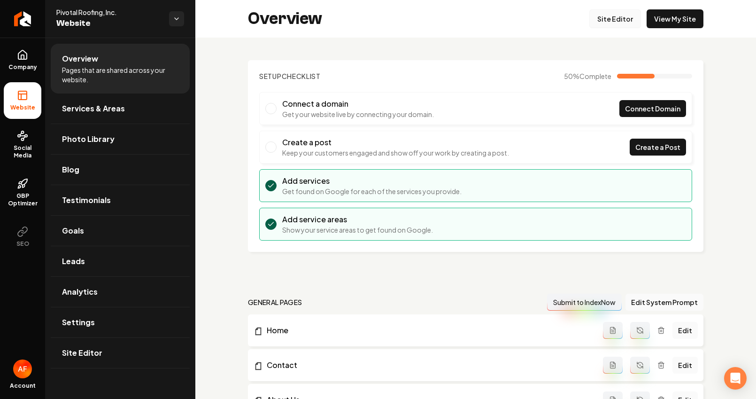
click at [604, 20] on link "Site Editor" at bounding box center [616, 18] width 52 height 19
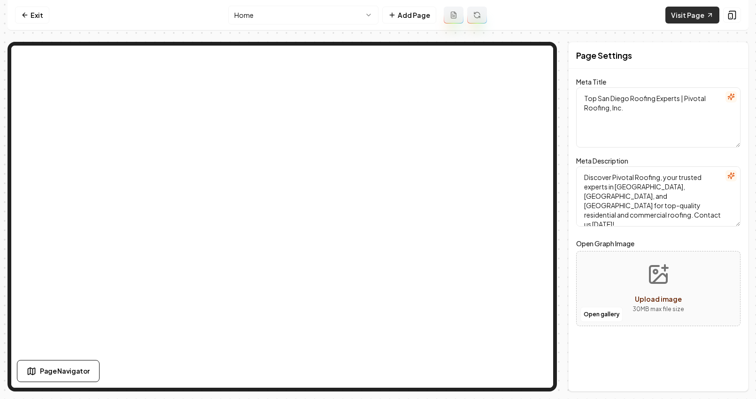
click at [696, 12] on link "Visit Page" at bounding box center [693, 15] width 54 height 17
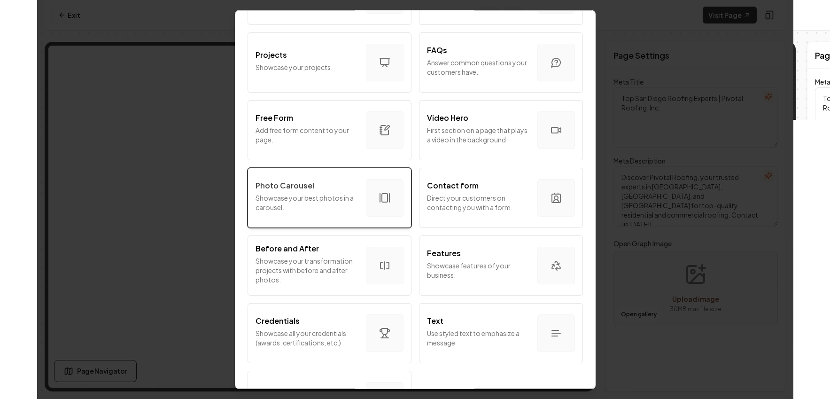
scroll to position [507, 0]
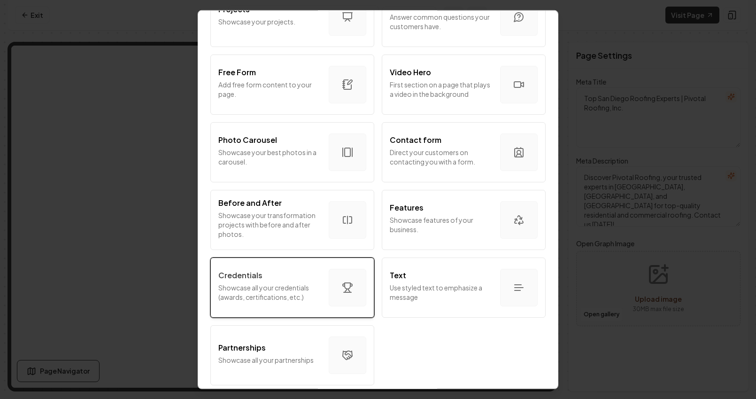
click at [283, 271] on div "Credentials" at bounding box center [269, 274] width 103 height 11
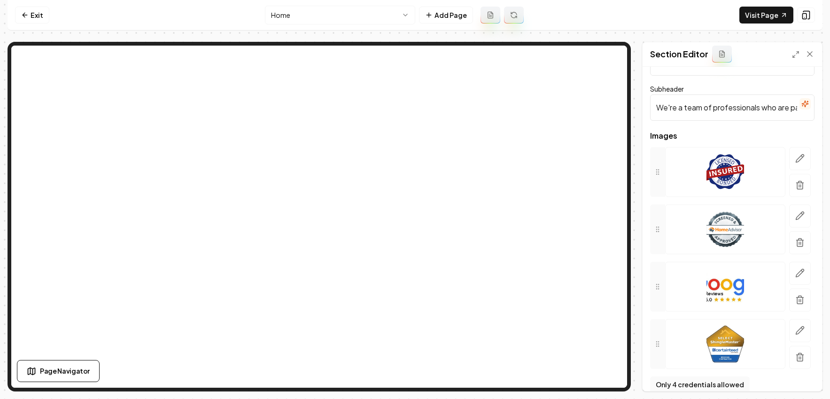
scroll to position [0, 0]
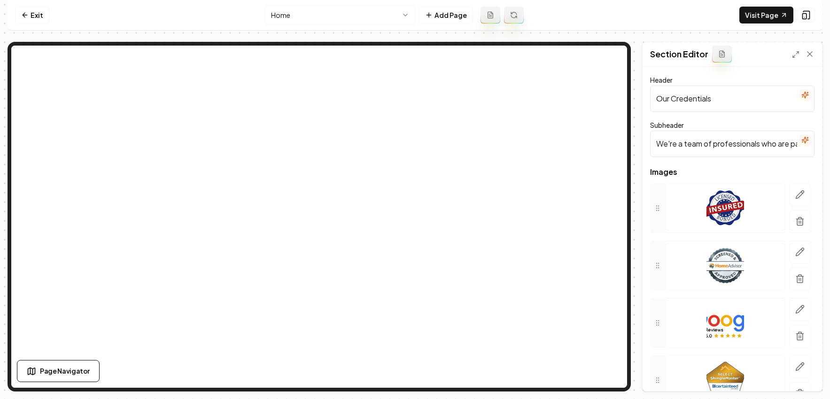
click at [701, 154] on input "We're a team of professionals who are passionate about what we do." at bounding box center [732, 144] width 164 height 26
click at [701, 151] on input "We're a team of professionals who are passionate about what we do." at bounding box center [732, 144] width 164 height 26
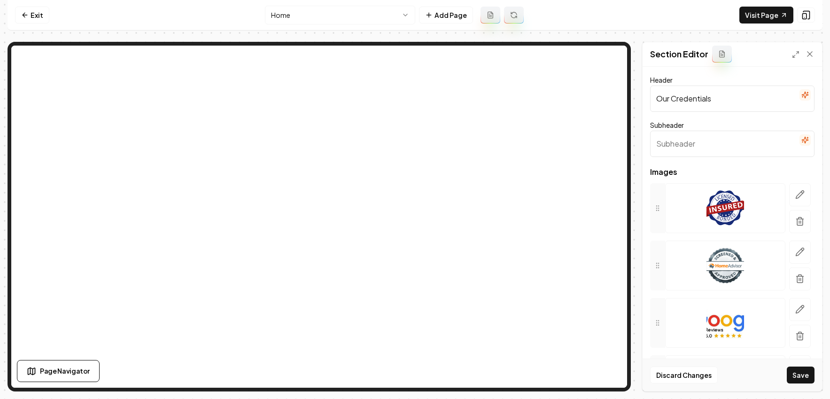
click at [701, 101] on input "Our Credentials" at bounding box center [732, 99] width 164 height 26
click at [701, 105] on input "Our Credentials" at bounding box center [732, 99] width 164 height 26
type input "Our Credential"
click at [701, 107] on input "Our Credential" at bounding box center [732, 99] width 164 height 26
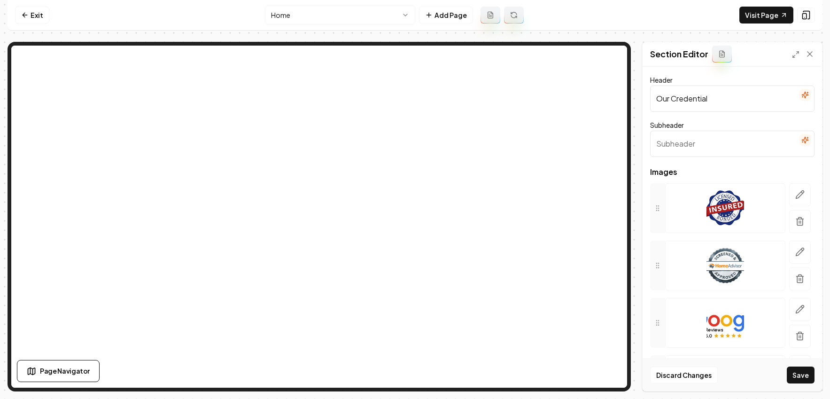
click at [701, 104] on input "Our Credential" at bounding box center [732, 99] width 164 height 26
click at [701, 380] on button "Save" at bounding box center [801, 374] width 28 height 17
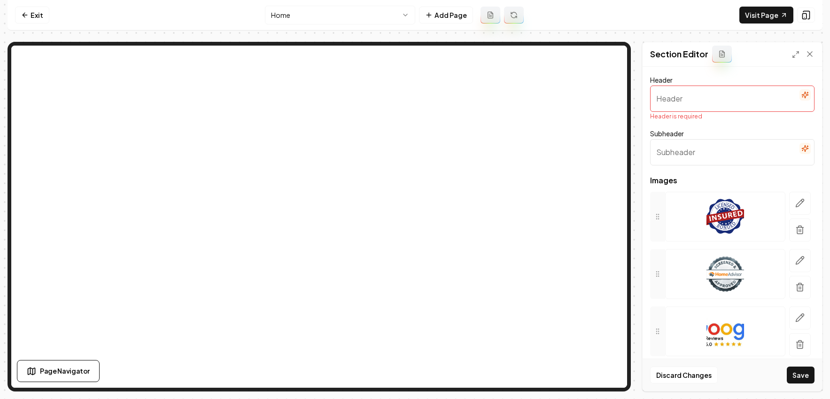
click at [697, 106] on input "Header" at bounding box center [732, 99] width 164 height 26
click at [701, 95] on icon "button" at bounding box center [805, 95] width 8 height 8
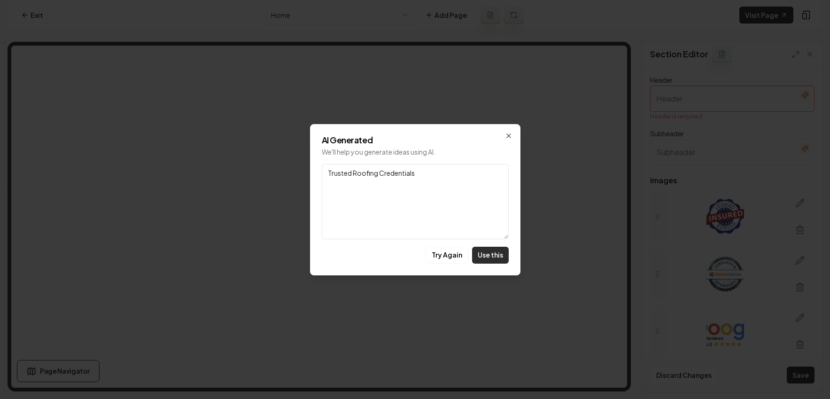
click at [496, 247] on button "Use this" at bounding box center [490, 255] width 37 height 17
type input "Trusted Roofing Credentials"
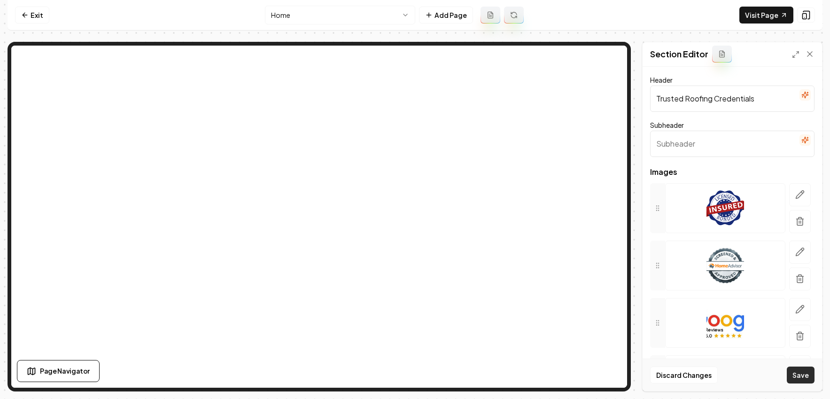
click at [701, 378] on button "Save" at bounding box center [801, 374] width 28 height 17
click at [701, 140] on icon "button" at bounding box center [805, 140] width 6 height 6
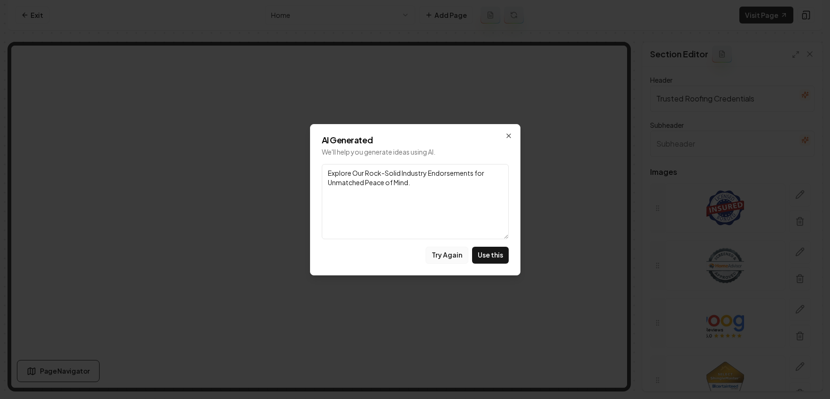
click at [459, 258] on button "Try Again" at bounding box center [447, 255] width 43 height 17
click at [445, 254] on button "Try Again" at bounding box center [447, 255] width 43 height 17
click at [496, 259] on button "Use this" at bounding box center [490, 255] width 37 height 17
type input "Excellence Recognized: Explore Our Trusted Roofing Accolades and Partnerships"
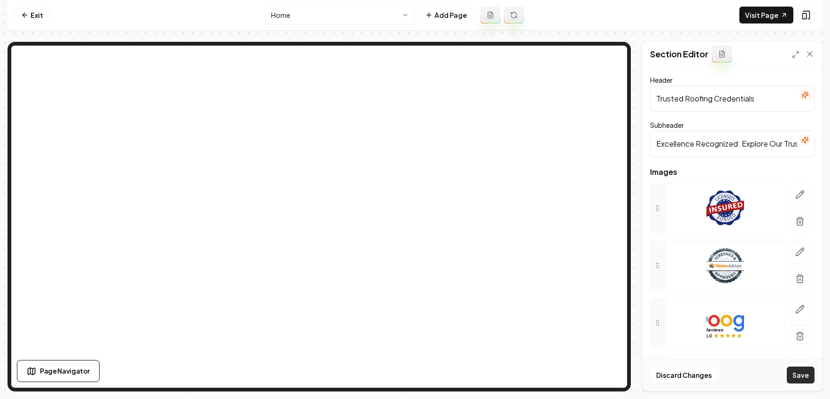
click at [701, 372] on button "Save" at bounding box center [801, 374] width 28 height 17
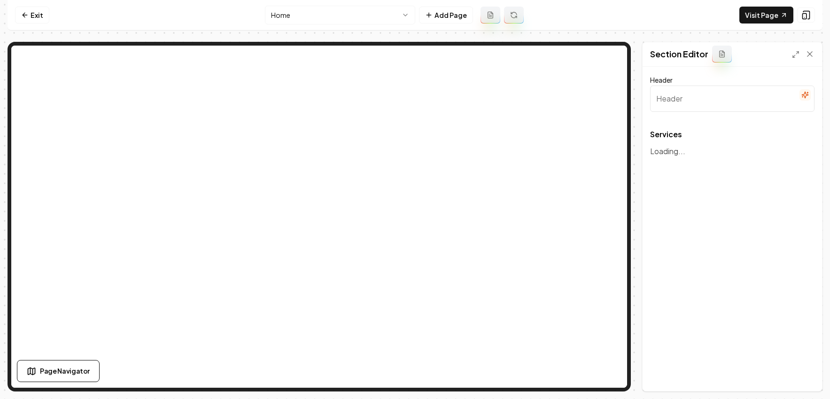
type input "Our Expert Roofing Services"
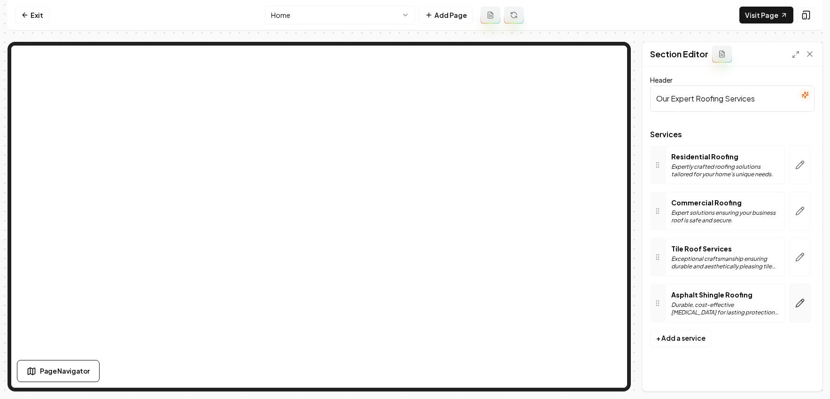
click at [701, 302] on icon "button" at bounding box center [799, 302] width 9 height 9
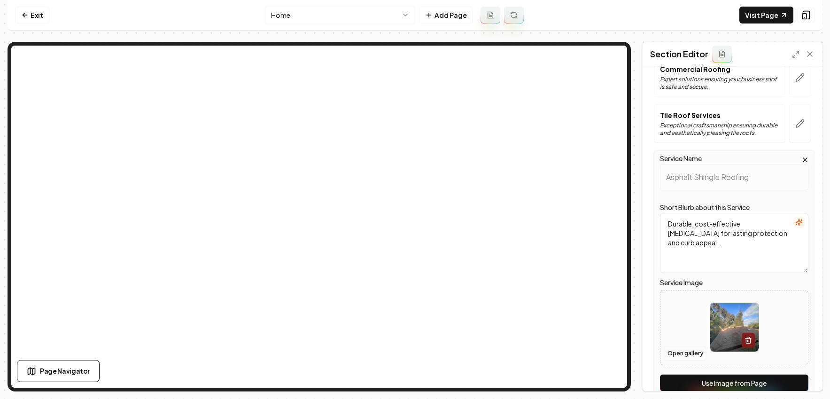
scroll to position [181, 0]
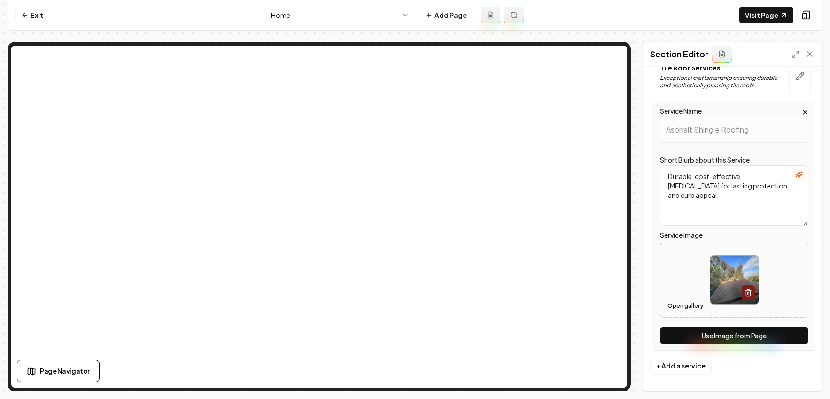
click at [685, 309] on button "Open gallery" at bounding box center [685, 305] width 42 height 15
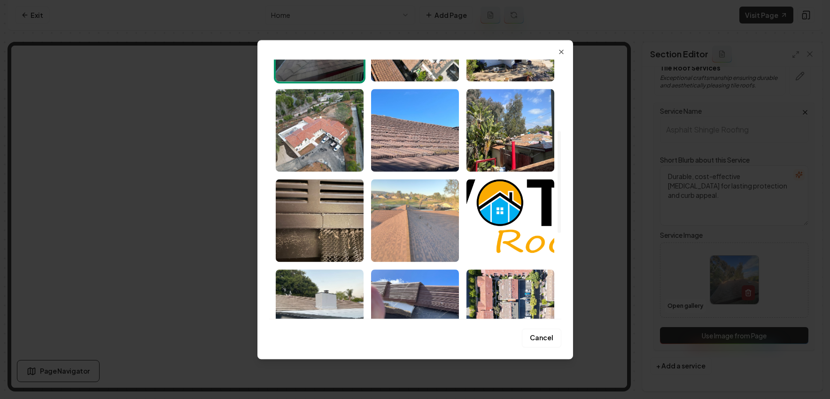
click at [414, 237] on img "Select image image_689e788f5c7cd75eb889a1b0.jpeg" at bounding box center [415, 220] width 88 height 83
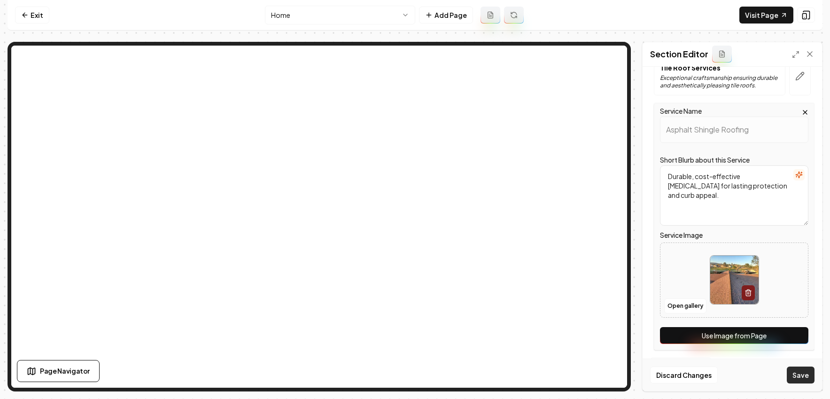
click at [701, 373] on button "Save" at bounding box center [801, 374] width 28 height 17
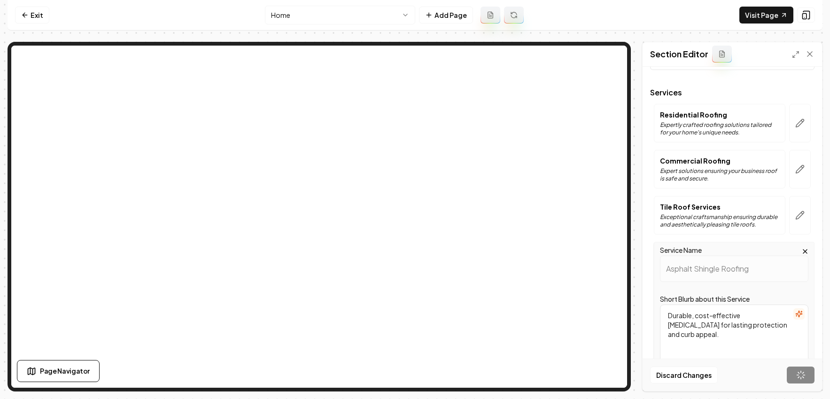
scroll to position [0, 0]
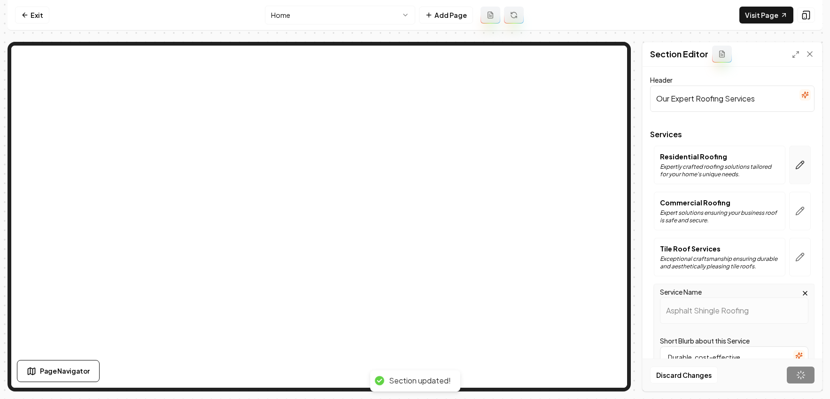
click at [701, 162] on icon "button" at bounding box center [801, 162] width 1 height 1
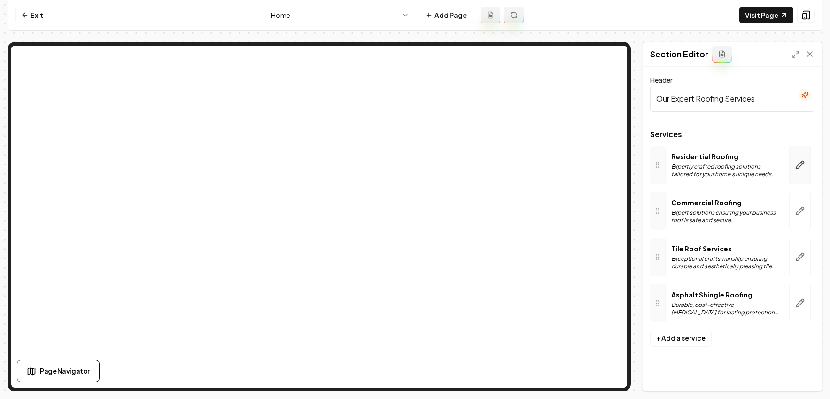
click at [701, 162] on icon "button" at bounding box center [799, 164] width 9 height 9
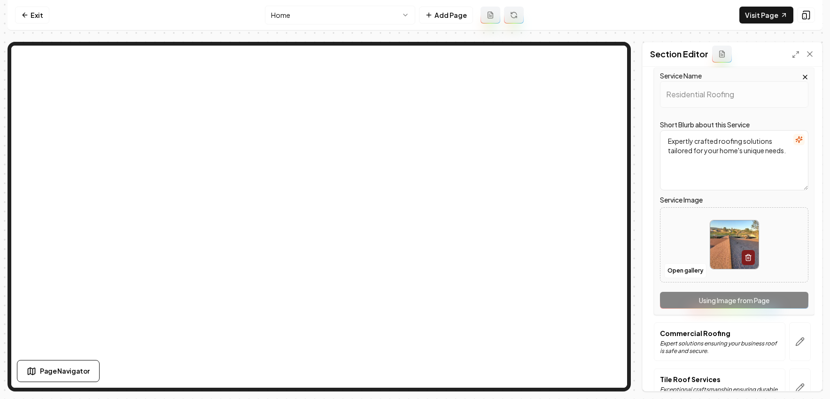
scroll to position [96, 0]
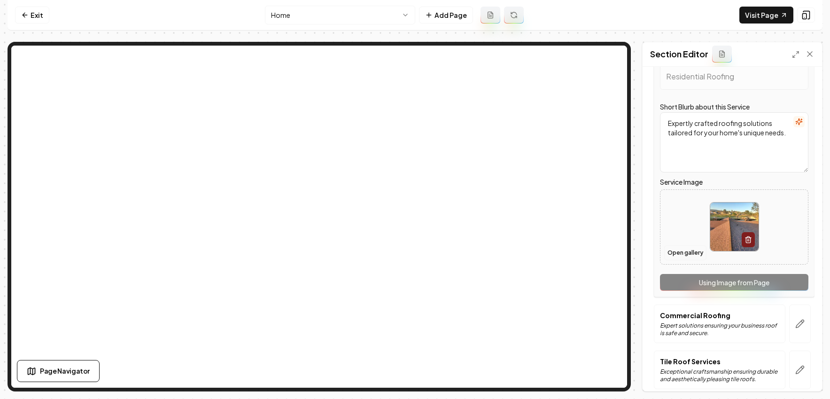
click at [690, 250] on button "Open gallery" at bounding box center [685, 252] width 42 height 15
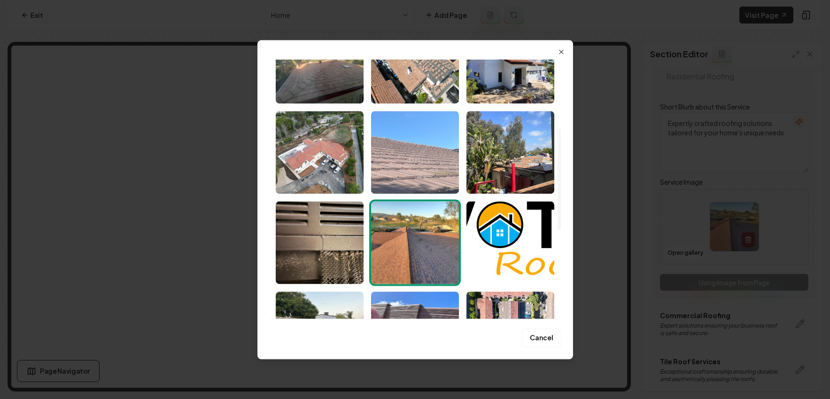
scroll to position [126, 0]
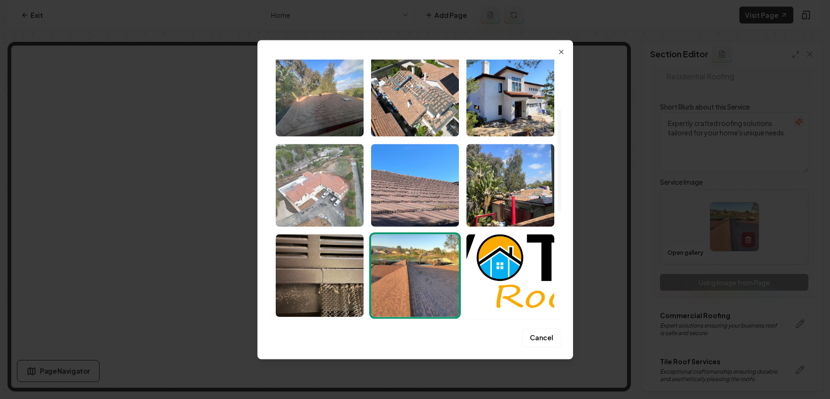
click at [316, 179] on img "Select image image_689e788f5c7cd75eb889a2ea.jpeg" at bounding box center [320, 185] width 88 height 83
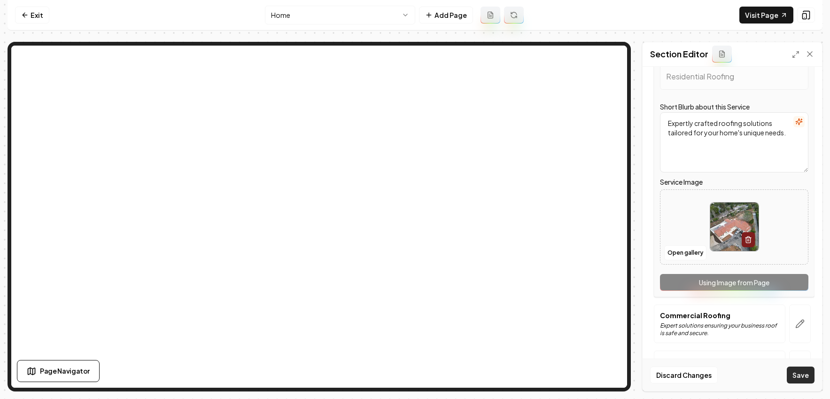
click at [701, 376] on button "Save" at bounding box center [801, 374] width 28 height 17
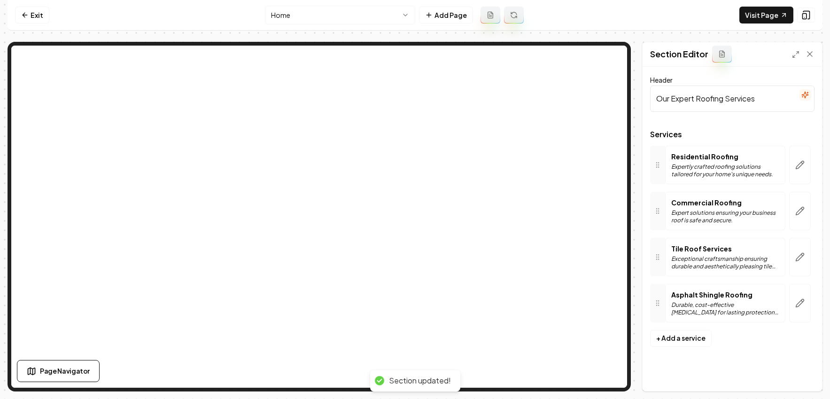
scroll to position [0, 0]
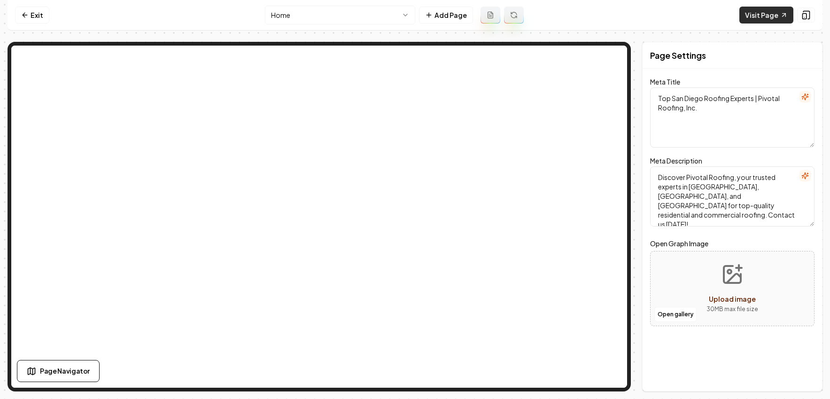
click at [752, 16] on link "Visit Page" at bounding box center [766, 15] width 54 height 17
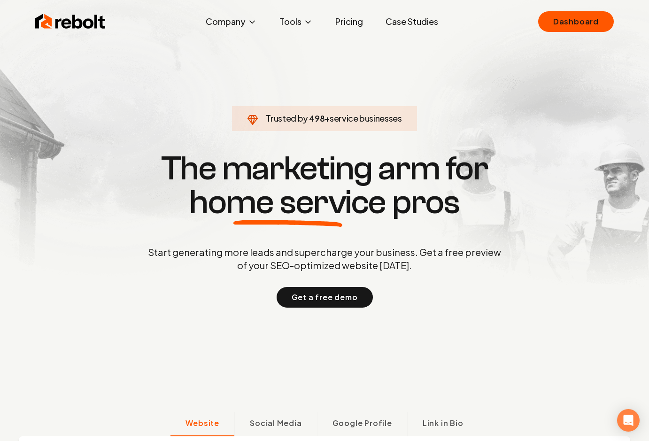
click at [406, 23] on link "Case Studies" at bounding box center [412, 21] width 68 height 19
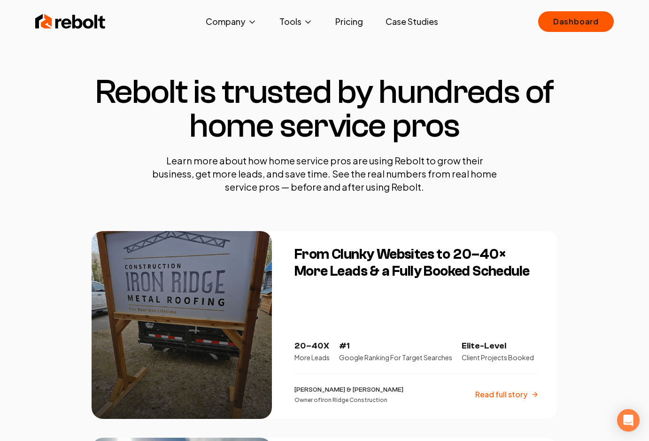
click at [56, 19] on img at bounding box center [70, 21] width 70 height 19
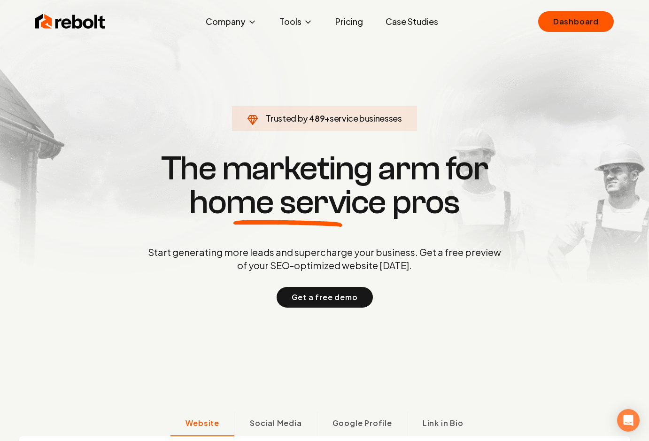
click at [348, 22] on link "Pricing" at bounding box center [349, 21] width 43 height 19
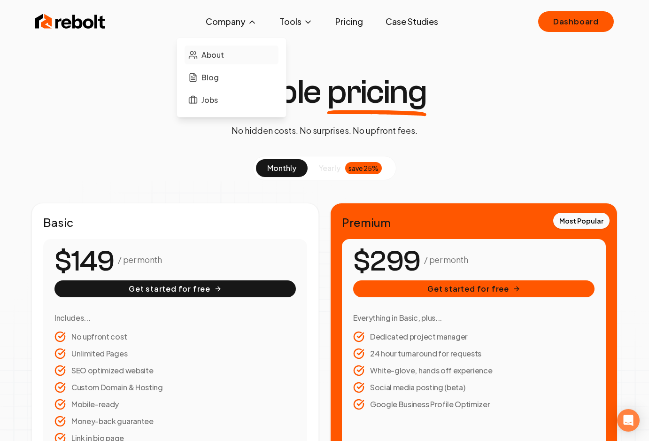
click at [210, 53] on span "About" at bounding box center [213, 54] width 23 height 11
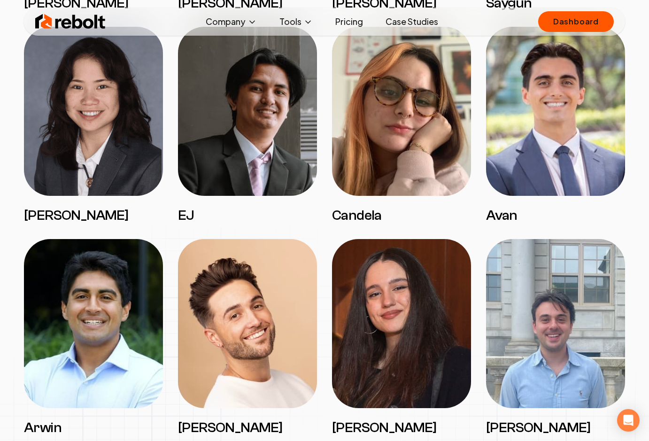
scroll to position [1006, 0]
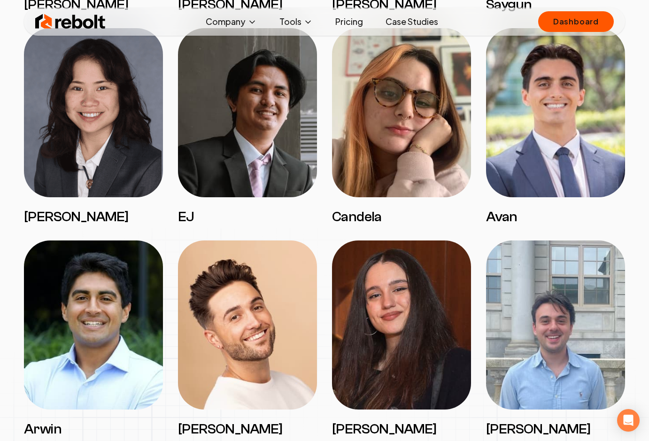
click at [83, 18] on img at bounding box center [70, 21] width 70 height 19
